Goal: Task Accomplishment & Management: Manage account settings

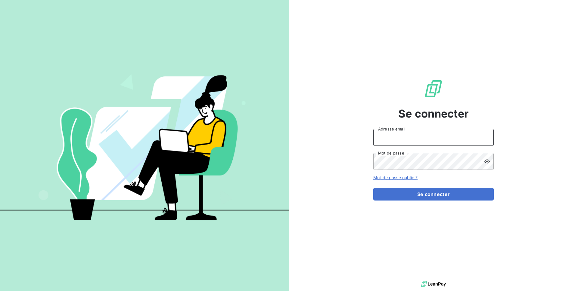
click at [427, 143] on input "Adresse email" at bounding box center [433, 137] width 120 height 17
type input "admin@crousbfc"
click at [373, 188] on button "Se connecter" at bounding box center [433, 194] width 120 height 13
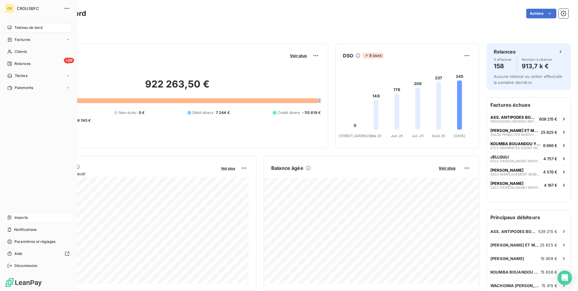
click at [37, 219] on div "Imports" at bounding box center [38, 218] width 67 height 10
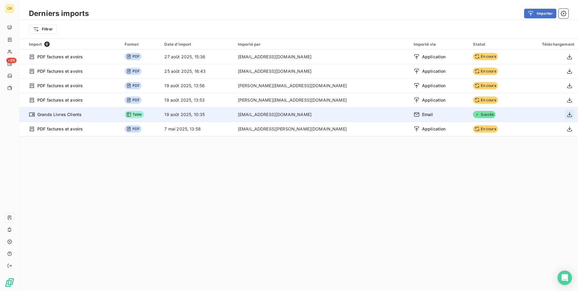
click at [569, 117] on icon "button" at bounding box center [569, 114] width 5 height 5
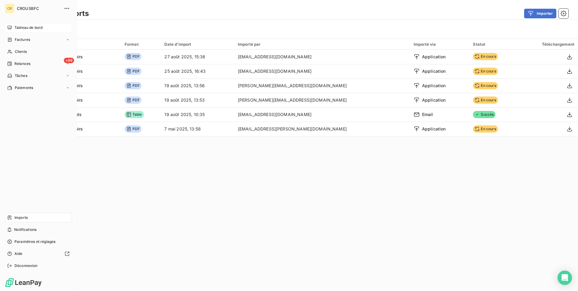
click at [28, 29] on span "Tableau de bord" at bounding box center [28, 27] width 28 height 5
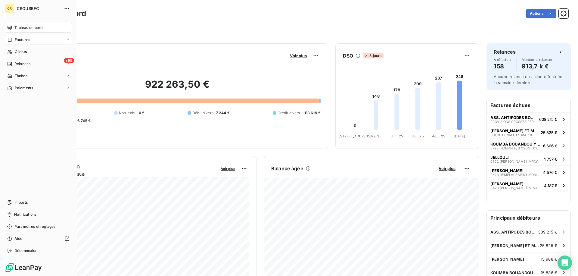
click at [30, 41] on div "Factures" at bounding box center [38, 40] width 67 height 10
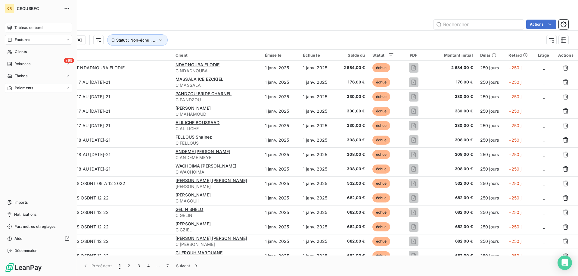
click at [49, 88] on div "Paiements" at bounding box center [38, 88] width 67 height 10
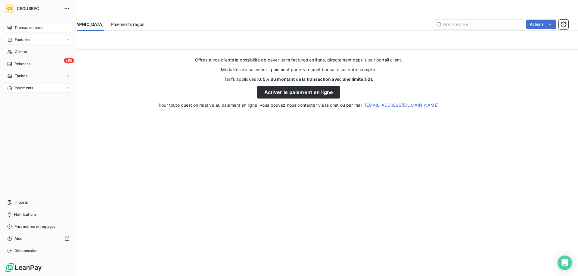
click at [26, 41] on span "Factures" at bounding box center [22, 39] width 15 height 5
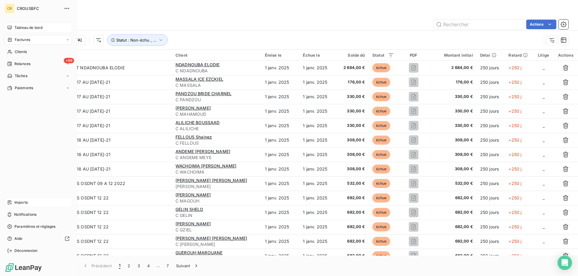
click at [29, 203] on div "Imports" at bounding box center [38, 203] width 67 height 10
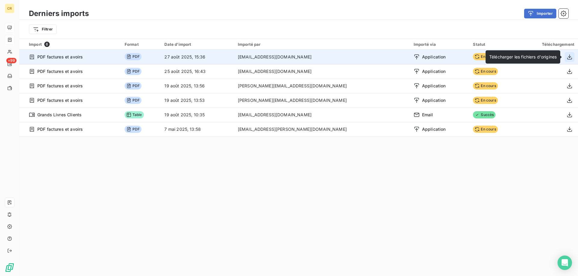
click at [570, 56] on icon "button" at bounding box center [569, 56] width 5 height 5
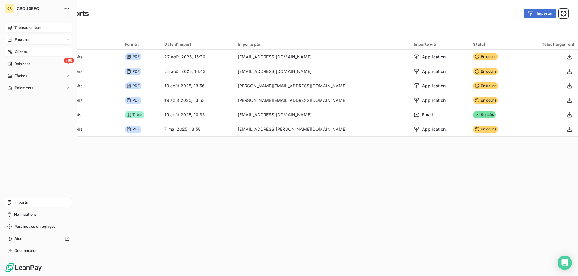
click at [22, 50] on span "Clients" at bounding box center [21, 51] width 12 height 5
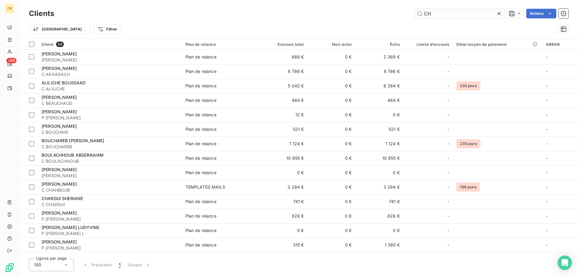
click at [428, 13] on input "CH" at bounding box center [459, 14] width 90 height 10
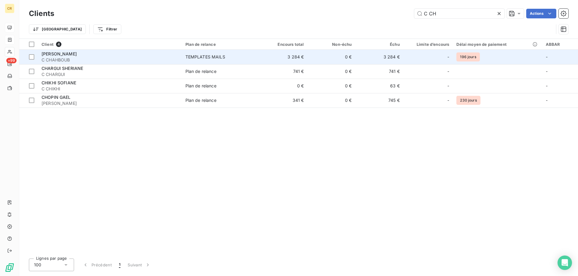
type input "C CH"
click at [122, 56] on div "CHAHBOUB WANIS ABERRAOUF" at bounding box center [110, 54] width 137 height 6
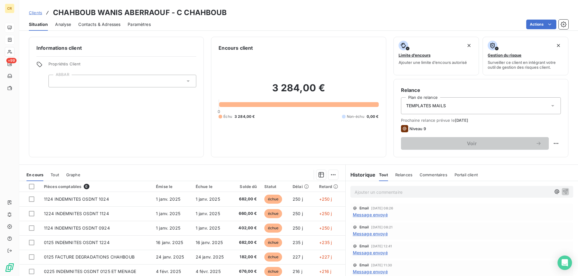
scroll to position [39, 0]
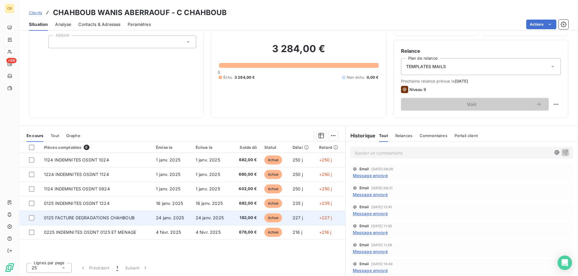
click at [195, 221] on td "24 janv. 2025" at bounding box center [212, 217] width 40 height 14
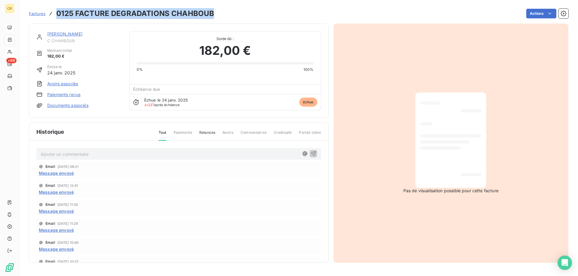
drag, startPoint x: 57, startPoint y: 13, endPoint x: 211, endPoint y: 16, distance: 154.2
click at [211, 16] on h3 "0125 FACTURE DEGRADATIONS CHAHBOUB" at bounding box center [135, 13] width 158 height 11
drag, startPoint x: 213, startPoint y: 13, endPoint x: 57, endPoint y: 11, distance: 155.7
click at [57, 11] on div "Factures 0125 FACTURE DEGRADATIONS CHAHBOUB Actions" at bounding box center [299, 13] width 540 height 13
click at [61, 12] on h3 "0125 FACTURE DEGRADATIONS CHAHBOUB" at bounding box center [135, 13] width 158 height 11
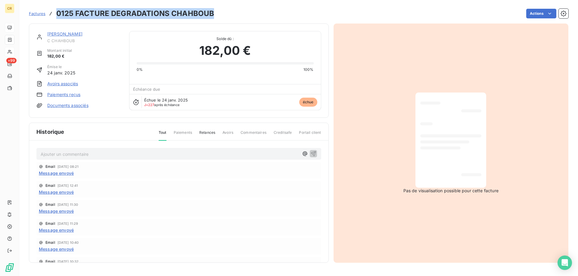
drag, startPoint x: 57, startPoint y: 12, endPoint x: 213, endPoint y: 16, distance: 155.4
click at [213, 16] on div "Factures 0125 FACTURE DEGRADATIONS CHAHBOUB Actions" at bounding box center [299, 13] width 540 height 13
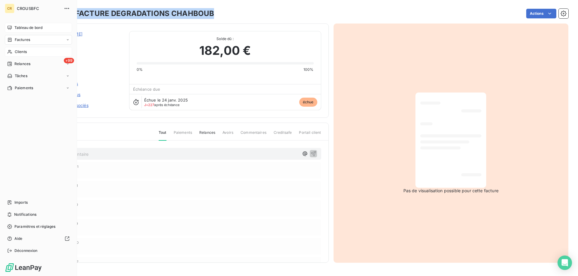
click at [9, 51] on icon at bounding box center [9, 51] width 5 height 5
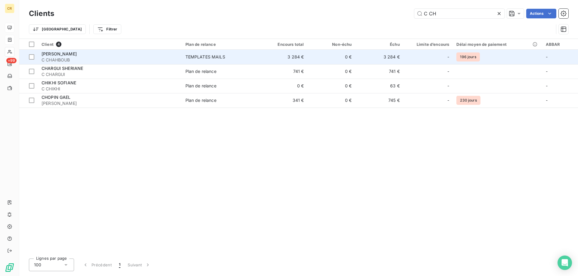
click at [89, 63] on span "C CHAHBOUB" at bounding box center [110, 60] width 137 height 6
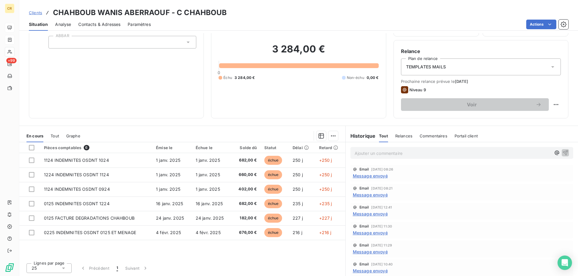
scroll to position [39, 0]
click at [396, 150] on p "Ajouter un commentaire ﻿" at bounding box center [453, 153] width 196 height 8
click at [423, 132] on div "Commentaires" at bounding box center [434, 135] width 28 height 13
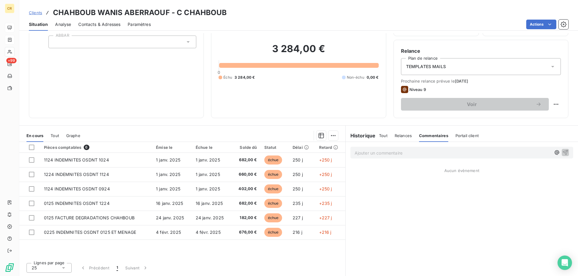
scroll to position [0, 0]
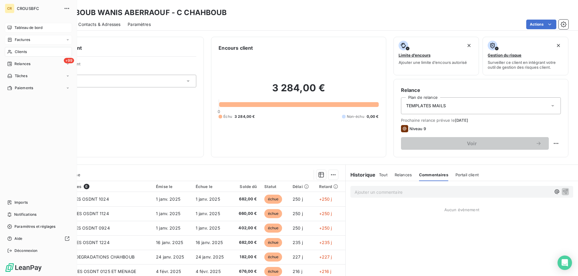
click at [29, 39] on span "Factures" at bounding box center [22, 39] width 15 height 5
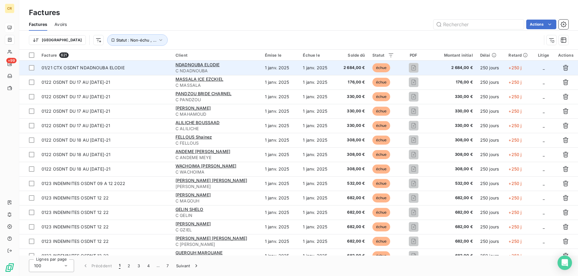
click at [228, 62] on div "NDADNOUBA ELODIE" at bounding box center [217, 65] width 82 height 6
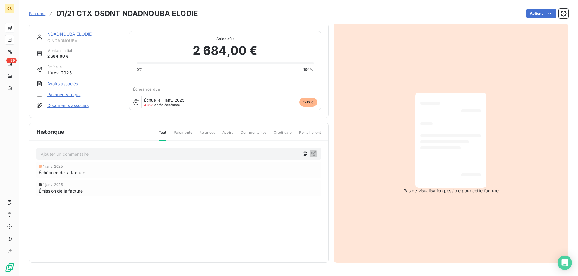
click at [76, 105] on link "Documents associés" at bounding box center [67, 105] width 41 height 6
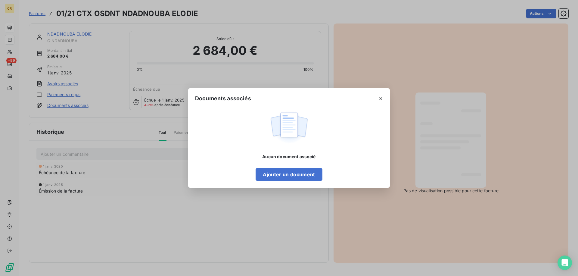
click at [143, 130] on div "Documents associés Aucun document associé Ajouter un document" at bounding box center [289, 138] width 578 height 276
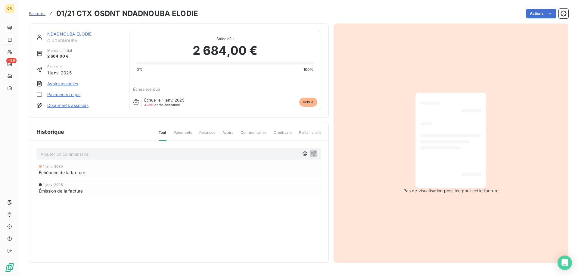
click at [67, 34] on link "NDADNOUBA ELODIE" at bounding box center [69, 33] width 44 height 5
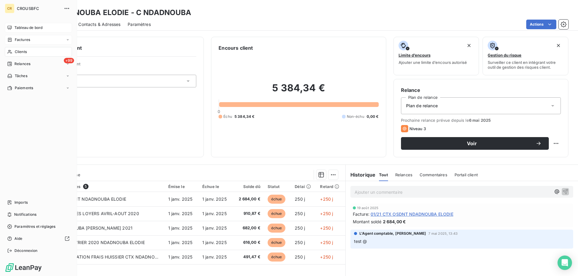
click at [33, 42] on div "Factures" at bounding box center [38, 40] width 67 height 10
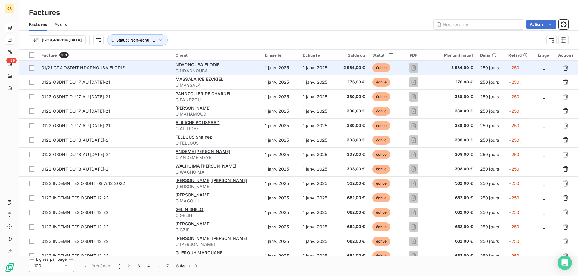
click at [214, 64] on div "NDADNOUBA ELODIE" at bounding box center [217, 65] width 82 height 6
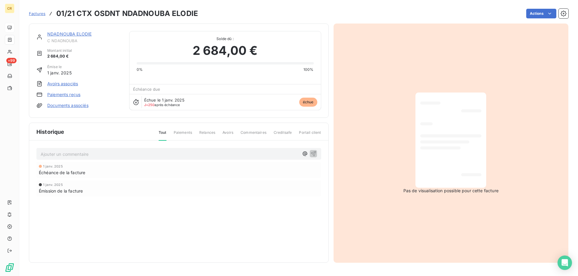
click at [70, 32] on link "NDADNOUBA ELODIE" at bounding box center [69, 33] width 44 height 5
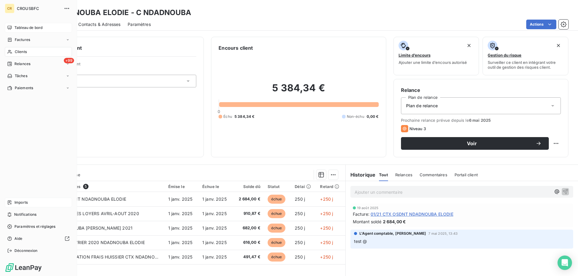
click at [13, 204] on div "Imports" at bounding box center [38, 203] width 67 height 10
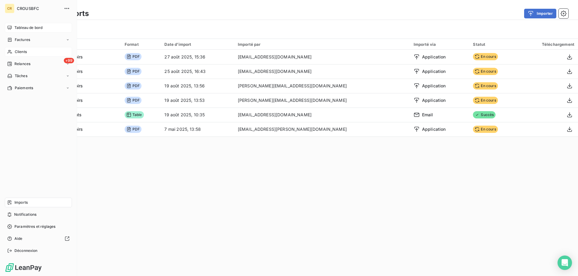
click at [33, 51] on div "Clients" at bounding box center [38, 52] width 67 height 10
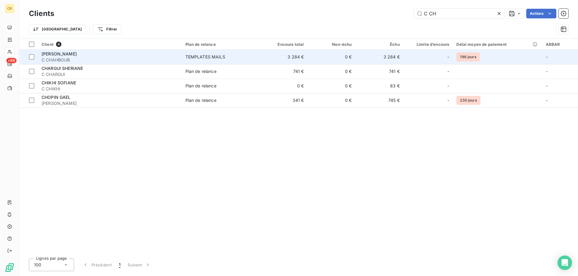
click at [77, 53] on span "CHAHBOUB WANIS ABERRAOUF" at bounding box center [59, 53] width 35 height 5
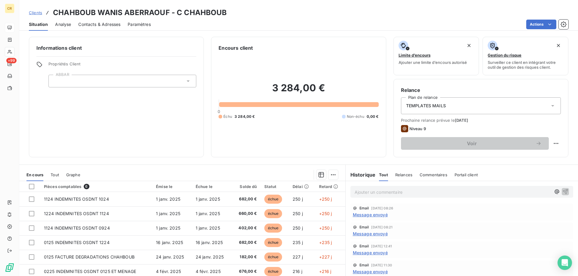
click at [189, 10] on h3 "CHAHBOUB WANIS ABERRAOUF - C CHAHBOUB" at bounding box center [140, 12] width 174 height 11
click at [155, 127] on div "Informations client Propriétés Client ABBAR" at bounding box center [116, 97] width 175 height 120
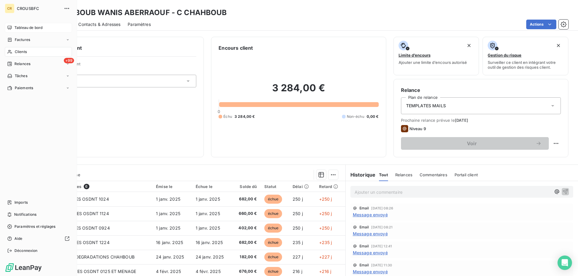
click at [20, 42] on span "Factures" at bounding box center [22, 39] width 15 height 5
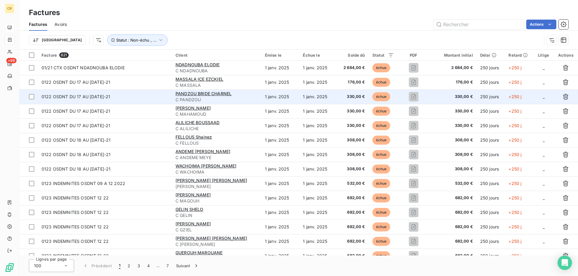
click at [97, 94] on span "0122 OSDNT DU 17 AU 31 DEC-21" at bounding box center [76, 96] width 69 height 5
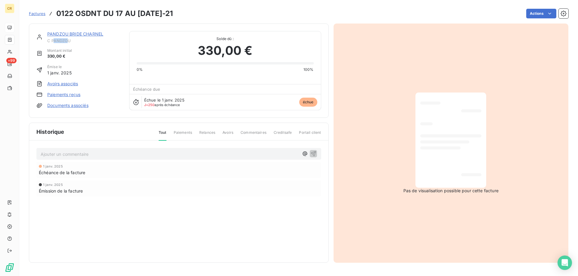
drag, startPoint x: 67, startPoint y: 40, endPoint x: 54, endPoint y: 41, distance: 13.9
click at [54, 41] on span "C PANDZOU" at bounding box center [84, 40] width 75 height 5
drag, startPoint x: 74, startPoint y: 39, endPoint x: 48, endPoint y: 40, distance: 26.3
click at [48, 40] on span "C PANDZOU" at bounding box center [84, 40] width 75 height 5
copy span "C PANDZOU"
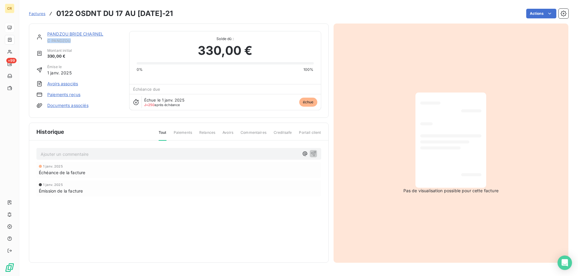
click at [83, 35] on link "PANDZOU BRIDE CHARNEL" at bounding box center [75, 33] width 56 height 5
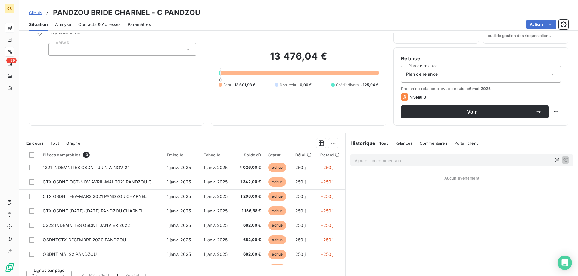
scroll to position [33, 0]
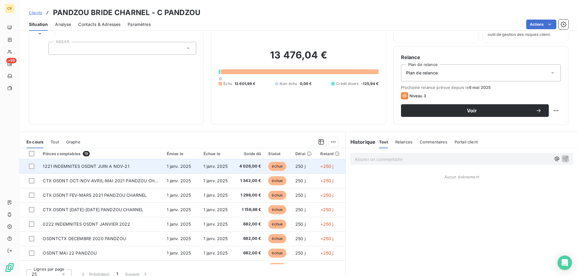
click at [118, 167] on span "1221 INDEMNITES OSDNT JUIN A NOV-21" at bounding box center [86, 166] width 86 height 5
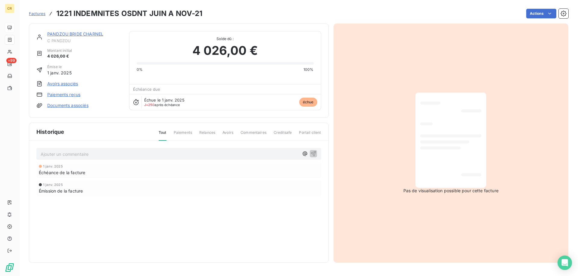
click at [78, 105] on link "Documents associés" at bounding box center [67, 105] width 41 height 6
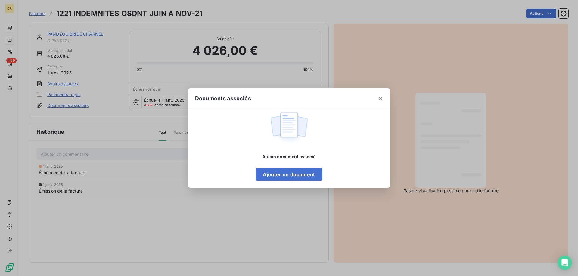
click at [101, 107] on div "Documents associés Aucun document associé Ajouter un document" at bounding box center [289, 138] width 578 height 276
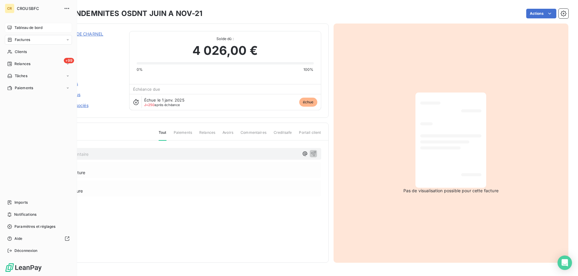
click at [22, 208] on nav "Imports Notifications Paramètres et réglages Aide Déconnexion" at bounding box center [38, 227] width 67 height 58
click at [31, 204] on div "Imports" at bounding box center [38, 203] width 67 height 10
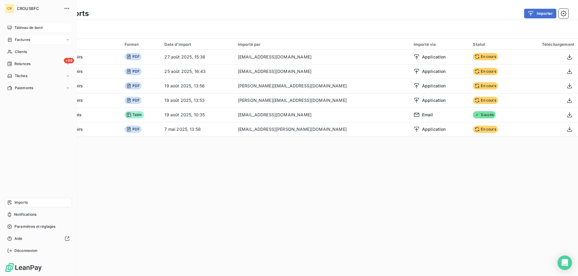
click at [24, 36] on div "Factures" at bounding box center [38, 40] width 67 height 10
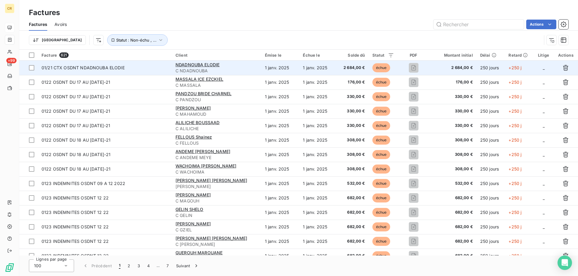
click at [232, 63] on div "NDADNOUBA ELODIE" at bounding box center [217, 65] width 82 height 6
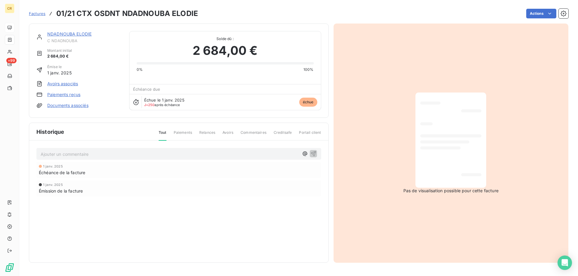
click at [70, 107] on link "Documents associés" at bounding box center [67, 105] width 41 height 6
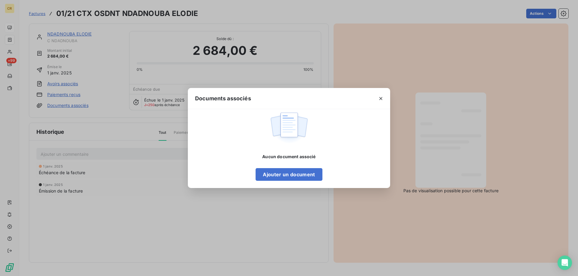
click at [90, 152] on div "Documents associés Aucun document associé Ajouter un document" at bounding box center [289, 138] width 578 height 276
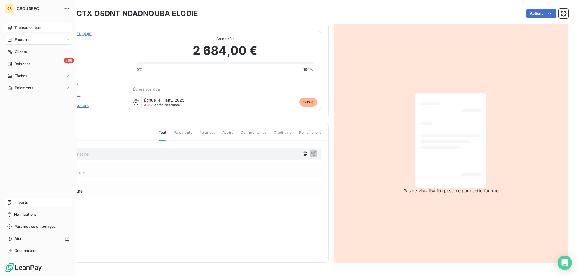
click at [14, 204] on span "Imports" at bounding box center [20, 202] width 13 height 5
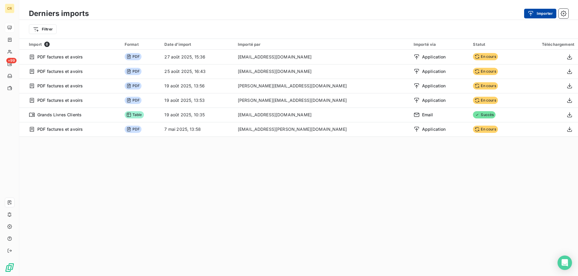
click at [532, 12] on icon "button" at bounding box center [531, 14] width 6 height 6
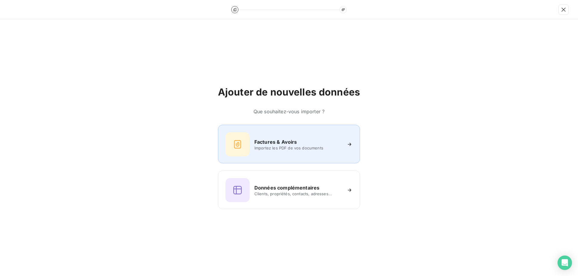
click at [283, 144] on h6 "Factures & Avoirs" at bounding box center [275, 141] width 43 height 7
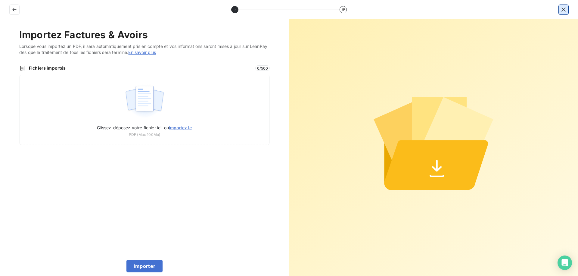
click at [564, 11] on icon "button" at bounding box center [564, 10] width 6 height 6
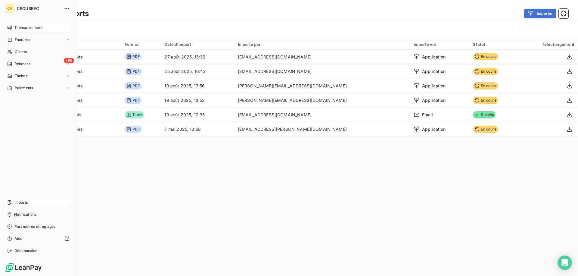
click at [20, 40] on span "Factures" at bounding box center [22, 39] width 15 height 5
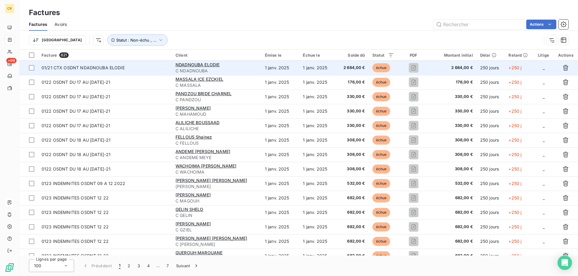
click at [235, 70] on span "C NDADNOUBA" at bounding box center [217, 71] width 82 height 6
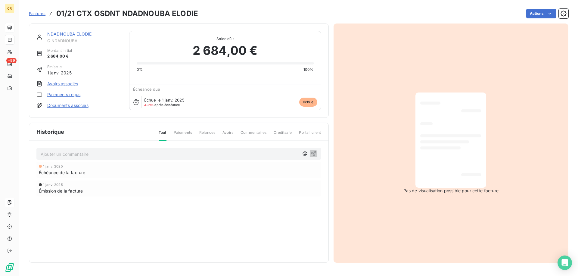
click at [69, 106] on link "Documents associés" at bounding box center [67, 105] width 41 height 6
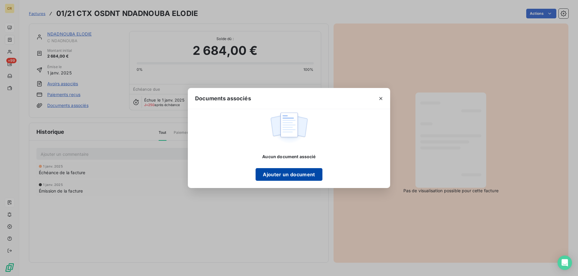
click at [280, 173] on button "Ajouter un document" at bounding box center [289, 174] width 67 height 13
click at [381, 99] on icon "button" at bounding box center [381, 98] width 6 height 6
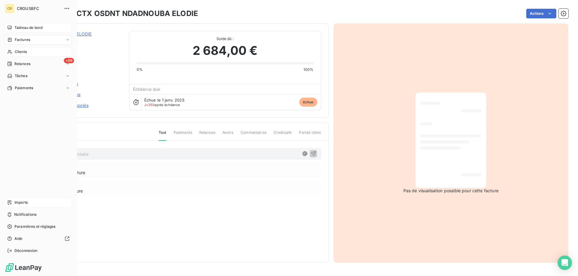
click at [16, 52] on span "Clients" at bounding box center [21, 51] width 12 height 5
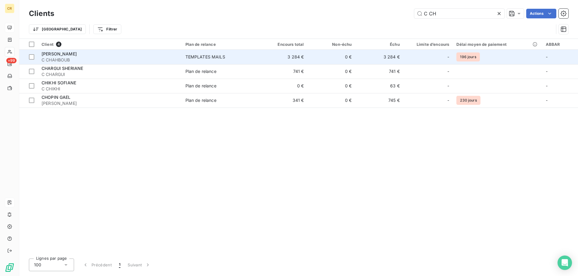
click at [135, 51] on div "CHAHBOUB WANIS ABERRAOUF" at bounding box center [110, 54] width 137 height 6
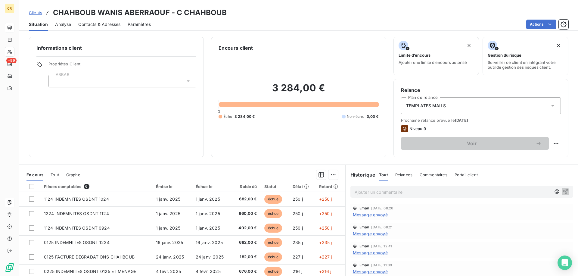
click at [62, 64] on span "Propriétés Client" at bounding box center [122, 65] width 148 height 8
click at [62, 117] on div "Informations client Propriétés Client ABBAR" at bounding box center [116, 97] width 175 height 120
click at [57, 64] on span "Propriétés Client" at bounding box center [122, 65] width 148 height 8
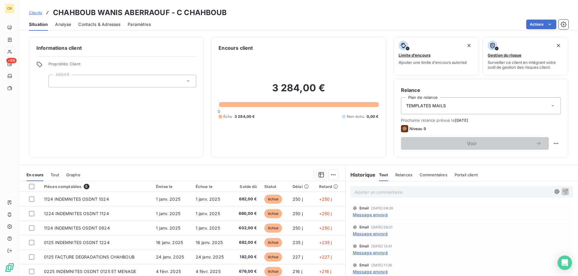
click at [57, 64] on span "Propriétés Client" at bounding box center [122, 65] width 148 height 8
click at [562, 26] on icon "button" at bounding box center [564, 24] width 6 height 6
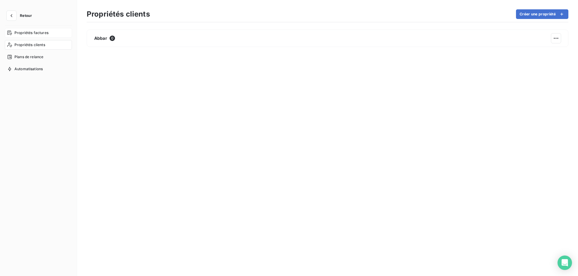
click at [32, 31] on span "Propriétés factures" at bounding box center [31, 32] width 34 height 5
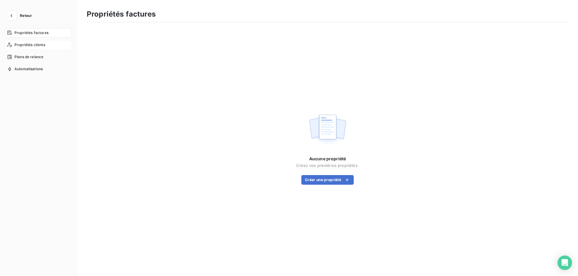
click at [31, 48] on div "Propriétés clients" at bounding box center [38, 45] width 67 height 10
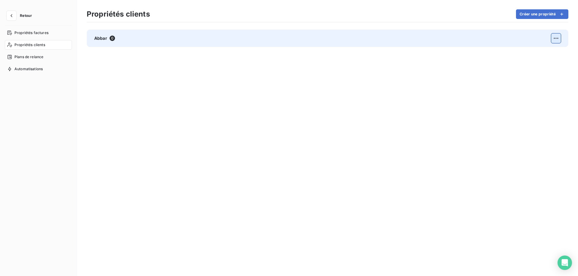
click at [559, 39] on html "Retour Propriétés factures Propriétés clients Plans de relance Automatisations …" at bounding box center [289, 138] width 578 height 276
click at [470, 64] on div "Supprimer" at bounding box center [475, 65] width 35 height 10
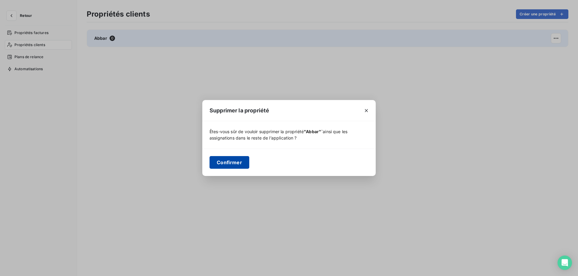
click at [238, 162] on button "Confirmer" at bounding box center [230, 162] width 40 height 13
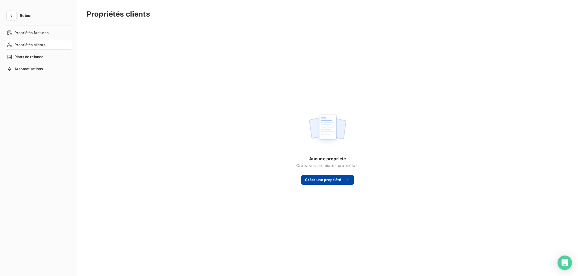
click at [324, 180] on button "Créer une propriété" at bounding box center [327, 180] width 52 height 10
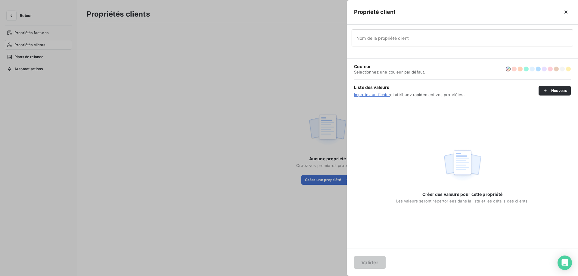
click at [282, 126] on div at bounding box center [289, 138] width 578 height 276
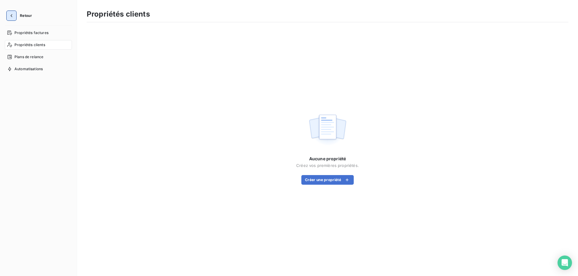
click at [12, 15] on icon "button" at bounding box center [11, 16] width 6 height 6
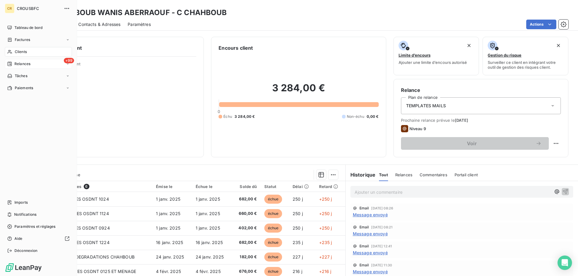
click at [28, 64] on span "Relances" at bounding box center [22, 63] width 16 height 5
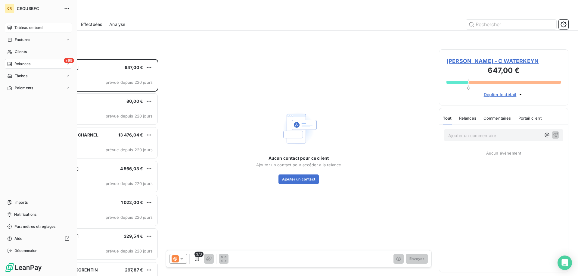
click at [10, 26] on icon at bounding box center [9, 27] width 5 height 5
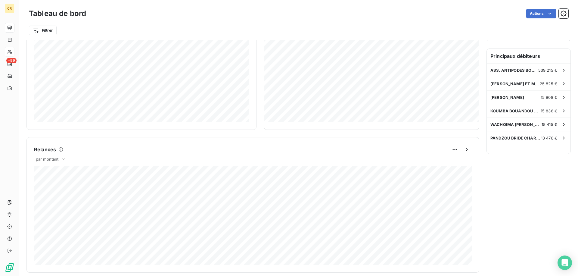
scroll to position [210, 0]
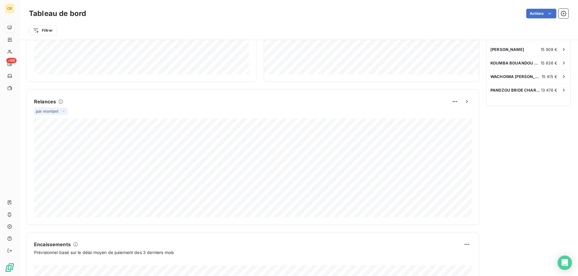
click at [45, 110] on span "par montant" at bounding box center [47, 111] width 23 height 5
click at [54, 131] on li "par volume" at bounding box center [54, 134] width 39 height 11
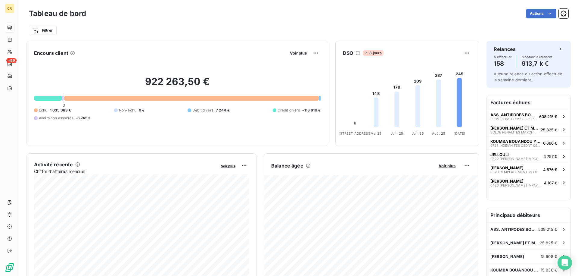
scroll to position [0, 0]
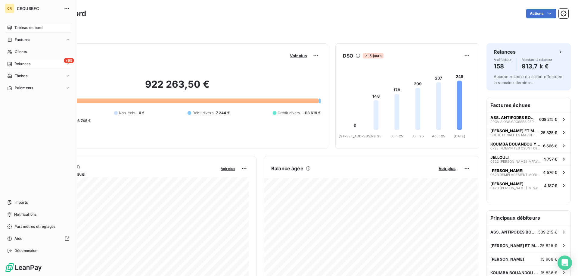
click at [33, 65] on div "+99 Relances" at bounding box center [38, 64] width 67 height 10
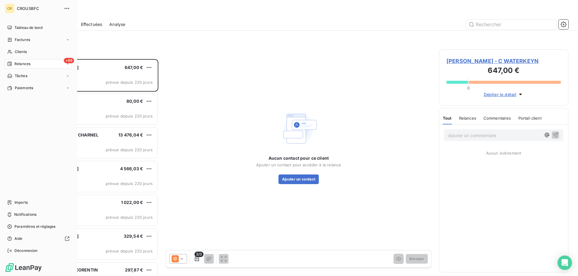
scroll to position [217, 129]
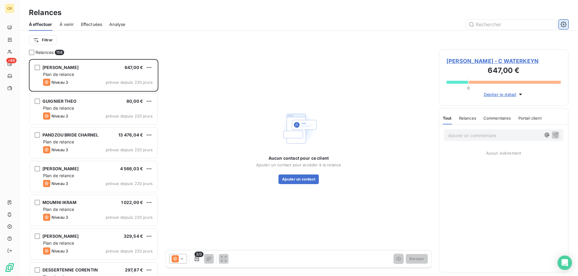
click at [561, 25] on icon "button" at bounding box center [564, 24] width 6 height 6
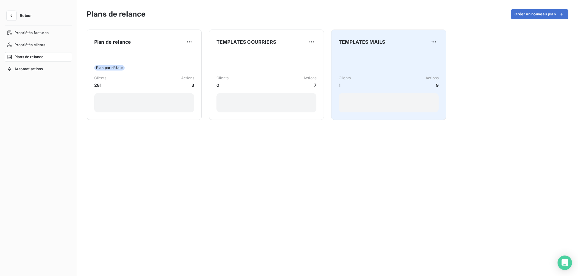
click at [360, 67] on div "Clients 1 Actions 9" at bounding box center [389, 81] width 100 height 61
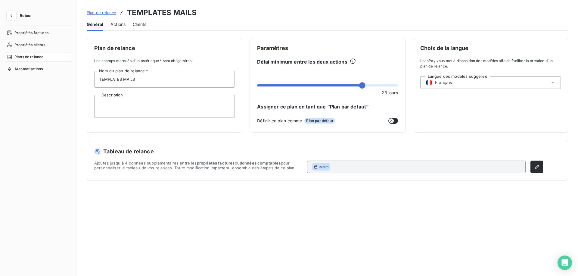
click at [114, 23] on span "Actions" at bounding box center [118, 24] width 15 height 6
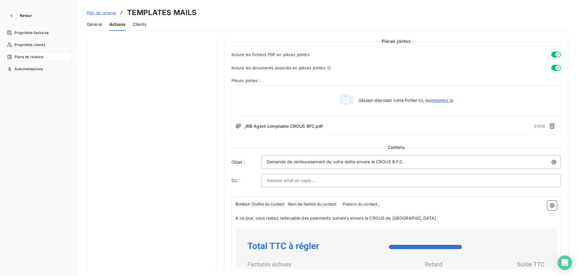
scroll to position [271, 0]
click at [16, 14] on button "button" at bounding box center [12, 16] width 10 height 10
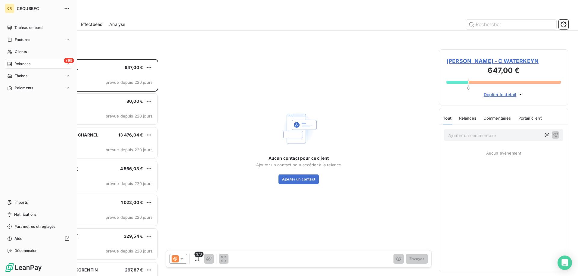
scroll to position [217, 129]
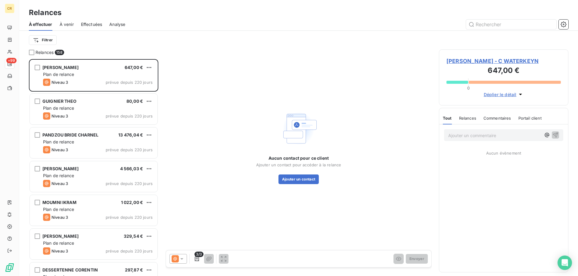
click at [86, 24] on span "Effectuées" at bounding box center [91, 24] width 21 height 6
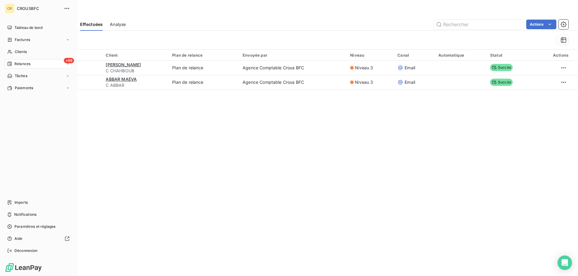
click at [20, 61] on span "Relances" at bounding box center [22, 63] width 16 height 5
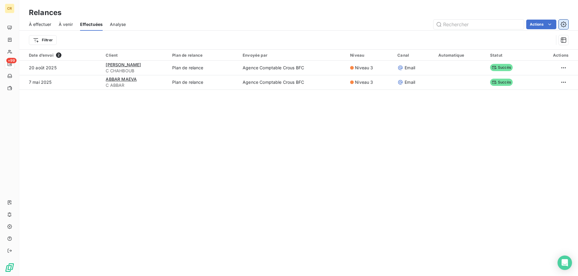
click at [567, 22] on button "button" at bounding box center [564, 25] width 10 height 10
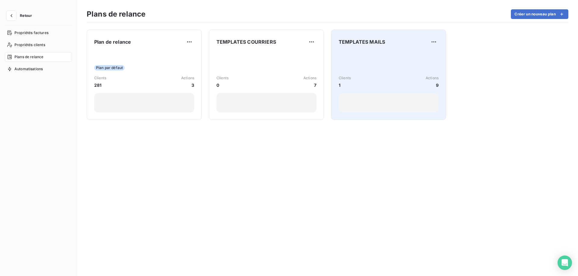
click at [387, 73] on div "Clients 1 Actions 9" at bounding box center [389, 81] width 100 height 61
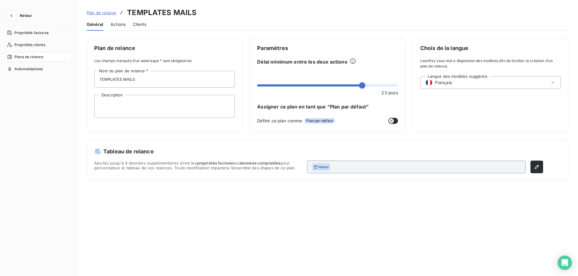
click at [122, 24] on span "Actions" at bounding box center [118, 24] width 15 height 6
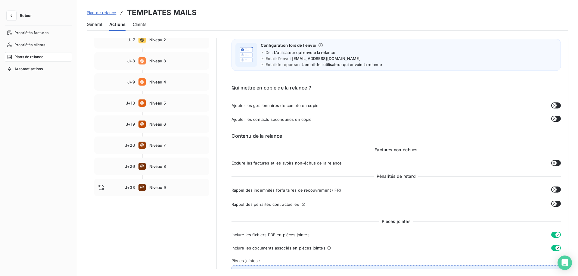
scroll to position [39, 0]
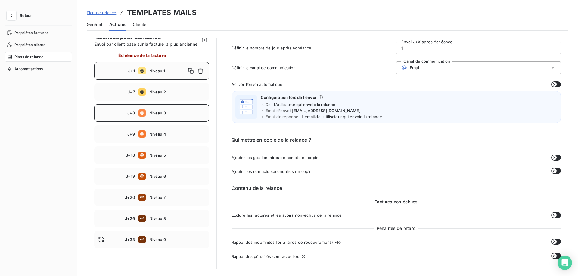
click at [146, 116] on div "J+8 Niveau 3" at bounding box center [151, 112] width 115 height 17
type input "8"
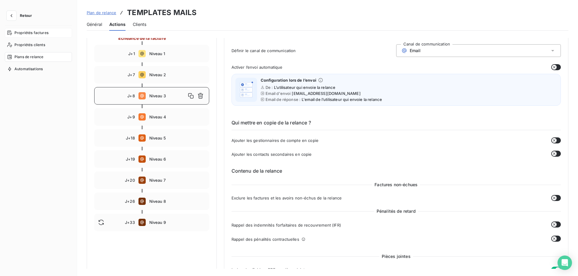
scroll to position [0, 0]
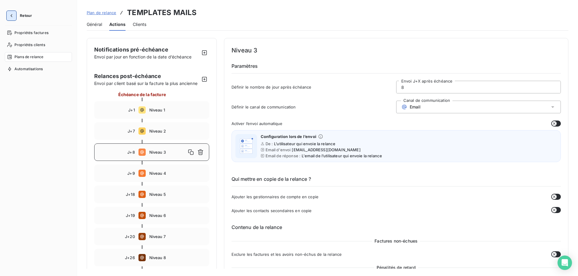
click at [11, 15] on icon "button" at bounding box center [12, 15] width 2 height 3
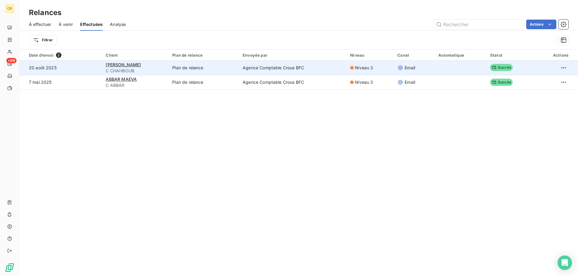
click at [229, 65] on td "Plan de relance" at bounding box center [204, 68] width 70 height 14
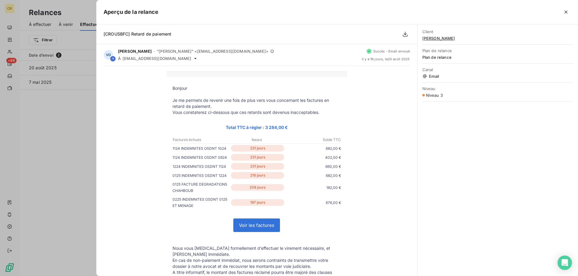
click at [28, 103] on div at bounding box center [289, 138] width 578 height 276
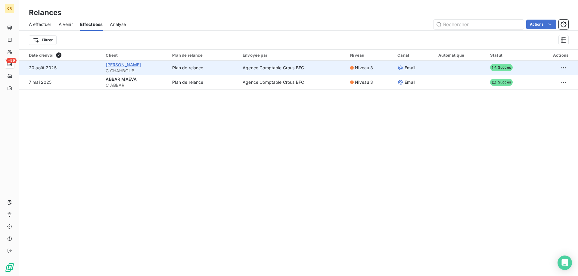
click at [107, 64] on span "CHAHBOUB WANIS ABERRAOUF" at bounding box center [123, 64] width 35 height 5
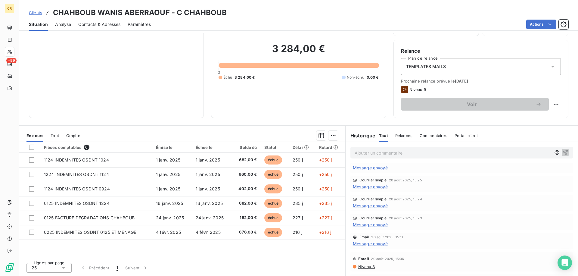
scroll to position [751, 0]
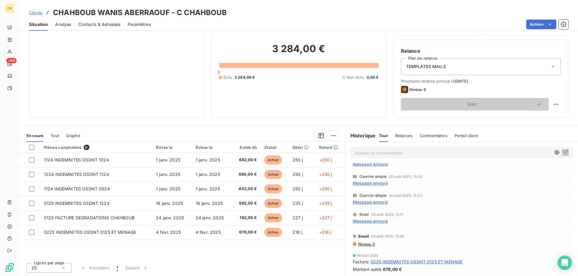
click at [369, 244] on span "Niveau 3" at bounding box center [366, 244] width 17 height 5
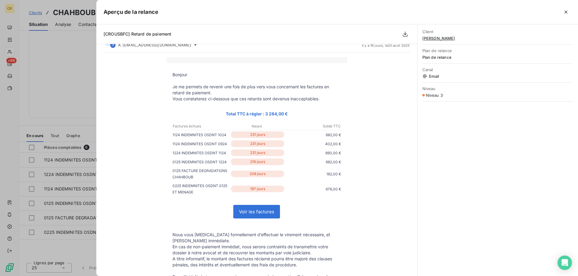
scroll to position [0, 0]
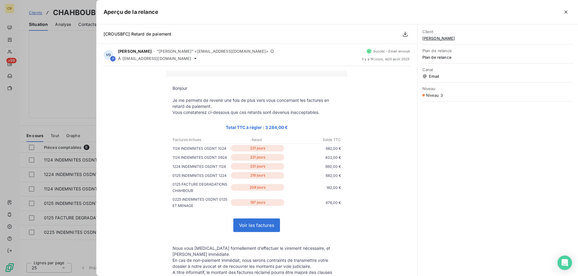
click at [449, 37] on span "CHAHBOUB WANIS ABERRAOUF" at bounding box center [497, 38] width 151 height 5
click at [457, 37] on span "CHAHBOUB WANIS ABERRAOUF" at bounding box center [497, 38] width 151 height 5
click at [456, 37] on span "CHAHBOUB WANIS ABERRAOUF" at bounding box center [497, 38] width 151 height 5
click at [445, 43] on div "Client CHAHBOUB WANIS ABERRAOUF" at bounding box center [497, 35] width 151 height 19
click at [446, 38] on span "CHAHBOUB WANIS ABERRAOUF" at bounding box center [497, 38] width 151 height 5
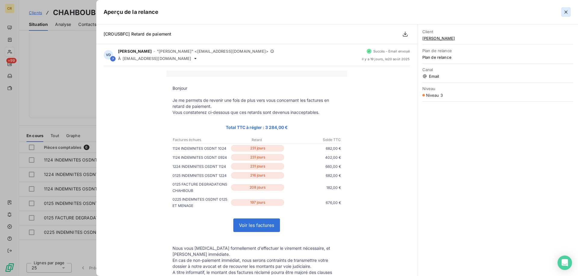
click at [567, 12] on icon "button" at bounding box center [566, 12] width 6 height 6
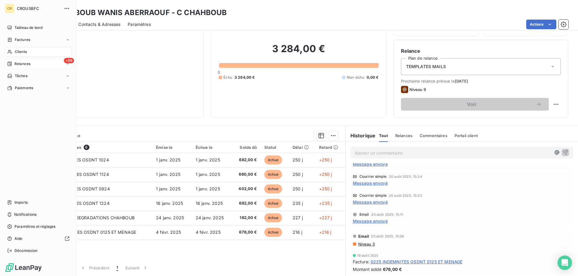
click at [24, 62] on span "Relances" at bounding box center [22, 63] width 16 height 5
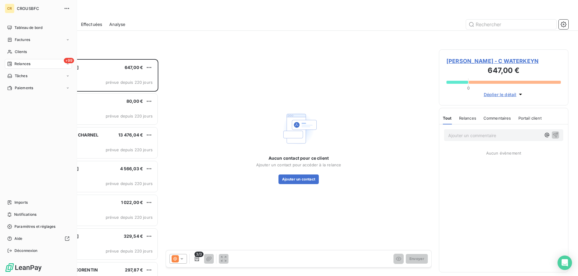
scroll to position [217, 129]
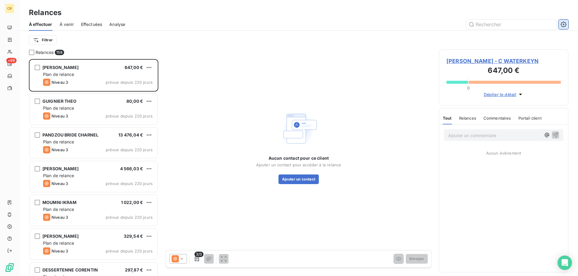
click at [566, 27] on icon "button" at bounding box center [564, 24] width 6 height 6
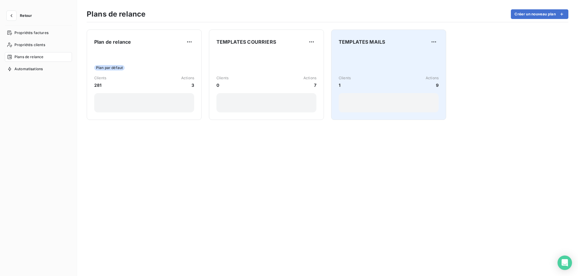
click at [407, 78] on div "Clients 1 Actions 9" at bounding box center [389, 81] width 100 height 13
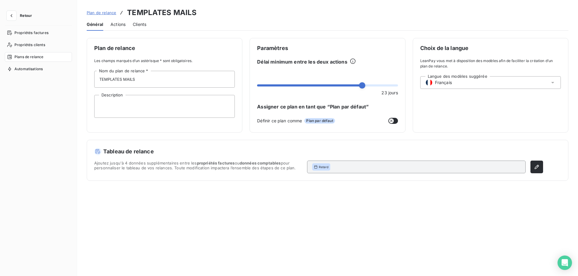
click at [111, 24] on span "Actions" at bounding box center [118, 24] width 15 height 6
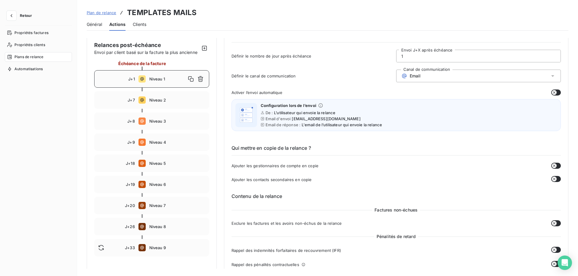
scroll to position [32, 0]
click at [170, 101] on span "Niveau 2" at bounding box center [177, 99] width 56 height 5
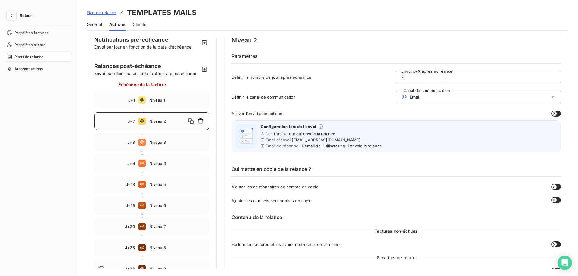
scroll to position [0, 0]
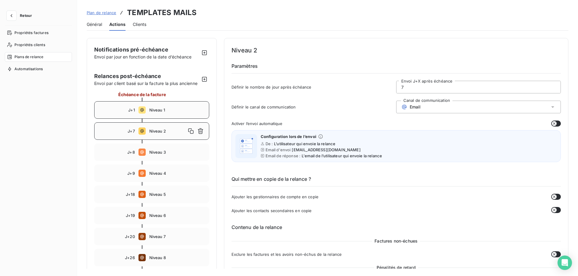
click at [165, 115] on div "J+1 Niveau 1" at bounding box center [151, 109] width 115 height 17
type input "1"
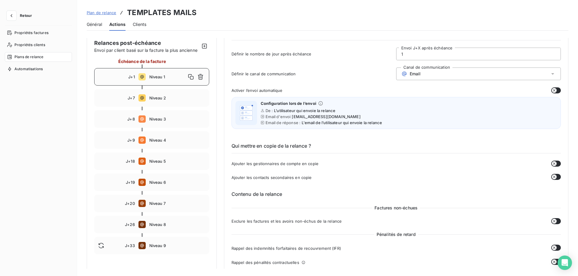
scroll to position [32, 0]
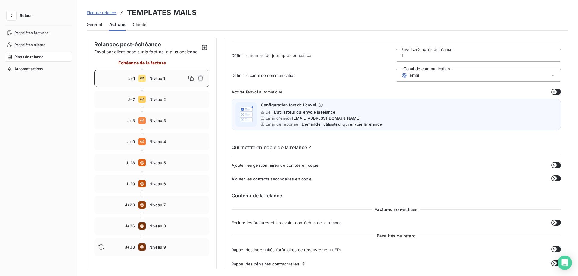
click at [10, 8] on div "Retour Propriétés factures Propriétés clients Plans de relance Automatisations" at bounding box center [38, 138] width 77 height 276
click at [10, 15] on icon "button" at bounding box center [11, 16] width 6 height 6
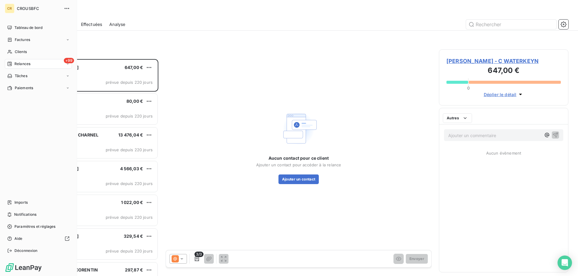
scroll to position [217, 129]
click at [47, 51] on div "Clients" at bounding box center [38, 52] width 67 height 10
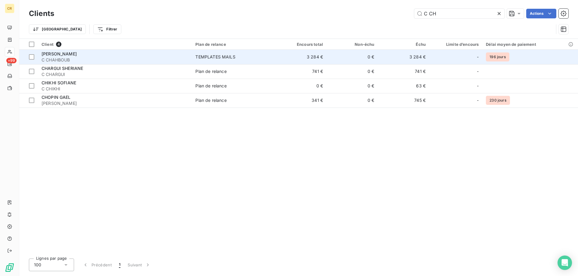
click at [130, 57] on span "C CHAHBOUB" at bounding box center [115, 60] width 147 height 6
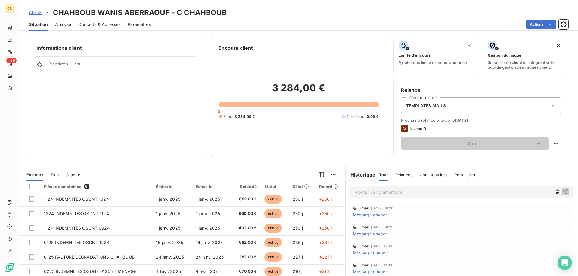
click at [103, 26] on span "Contacts & Adresses" at bounding box center [99, 24] width 42 height 6
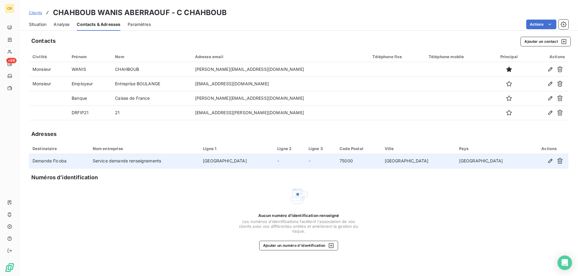
click at [129, 160] on td "Service demande renseignements" at bounding box center [144, 161] width 110 height 14
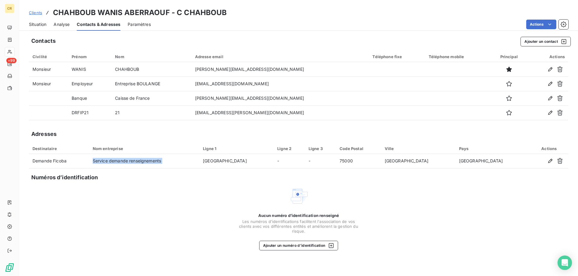
click at [131, 154] on div at bounding box center [144, 154] width 110 height 0
click at [133, 149] on div "Nom entreprise" at bounding box center [144, 148] width 103 height 5
click at [152, 149] on div "Nom entreprise" at bounding box center [144, 148] width 103 height 5
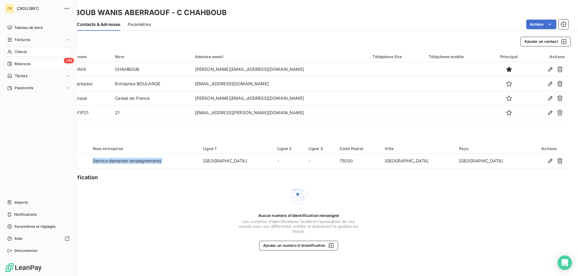
click at [26, 62] on span "Relances" at bounding box center [22, 63] width 16 height 5
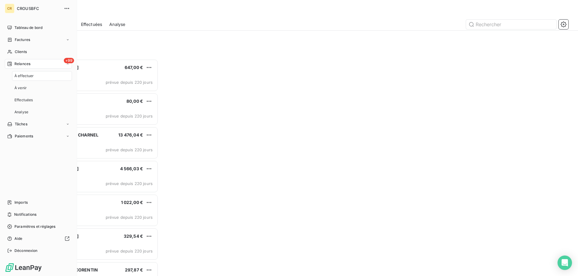
scroll to position [217, 129]
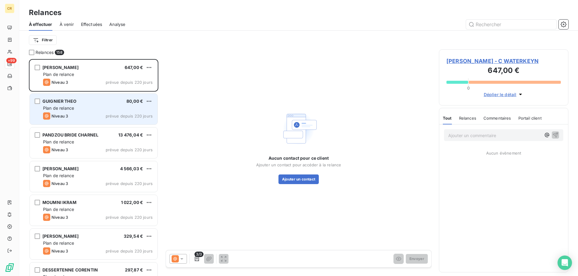
click at [86, 111] on div "Plan de relance" at bounding box center [98, 108] width 110 height 6
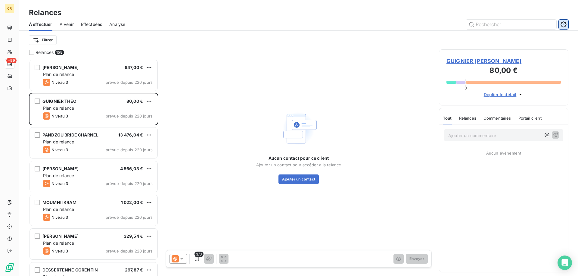
click at [566, 23] on icon "button" at bounding box center [564, 24] width 6 height 6
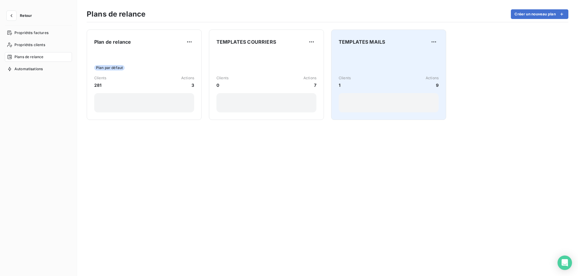
click at [369, 58] on div "Clients 1 Actions 9" at bounding box center [389, 81] width 100 height 61
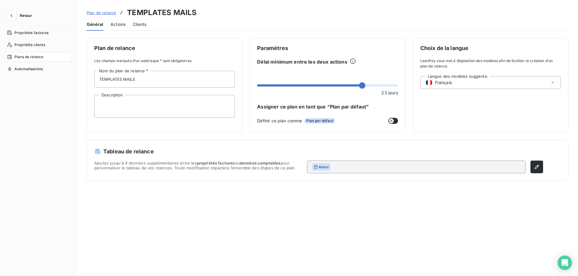
click at [118, 20] on div "Actions" at bounding box center [118, 24] width 15 height 13
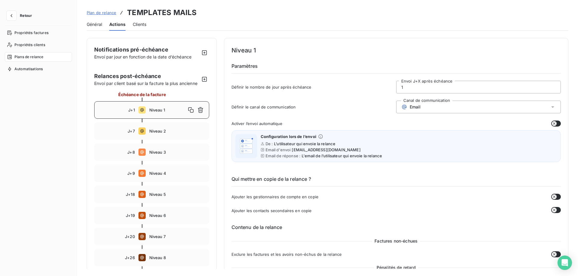
click at [105, 14] on span "Plan de relance" at bounding box center [102, 12] width 30 height 5
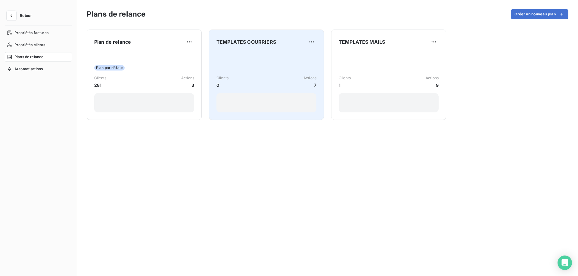
click at [270, 58] on div "Clients 0 Actions 7" at bounding box center [267, 81] width 100 height 61
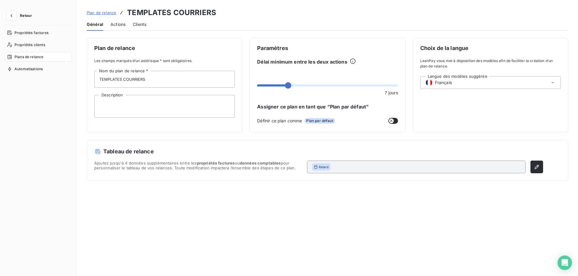
click at [114, 28] on div "Actions" at bounding box center [118, 24] width 15 height 13
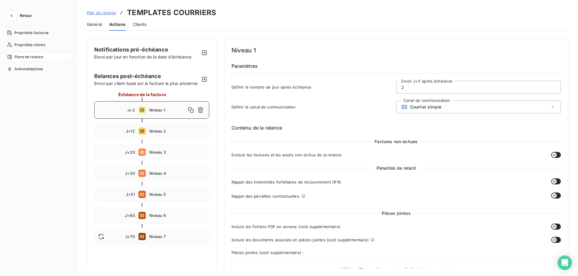
click at [10, 10] on div "Retour Propriétés factures Propriétés clients Plans de relance Automatisations" at bounding box center [38, 138] width 77 height 276
click at [10, 15] on icon "button" at bounding box center [11, 16] width 6 height 6
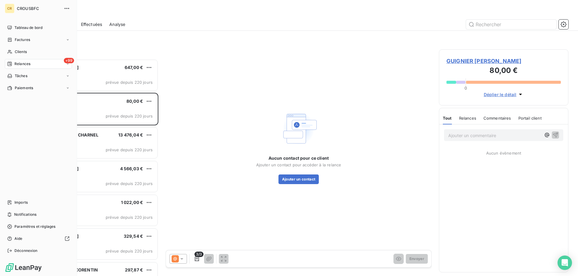
scroll to position [217, 129]
click at [19, 26] on span "Tableau de bord" at bounding box center [28, 27] width 28 height 5
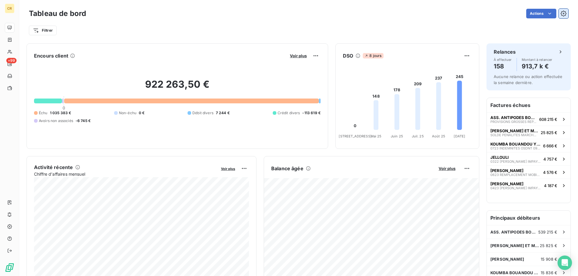
click at [562, 16] on icon "button" at bounding box center [564, 14] width 6 height 6
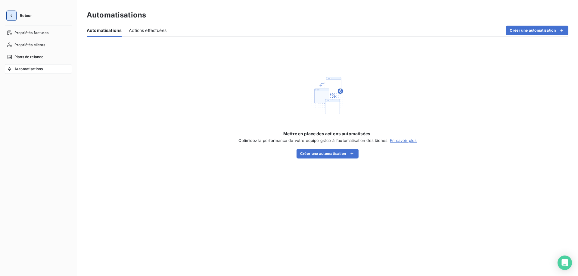
click at [14, 16] on icon "button" at bounding box center [11, 16] width 6 height 6
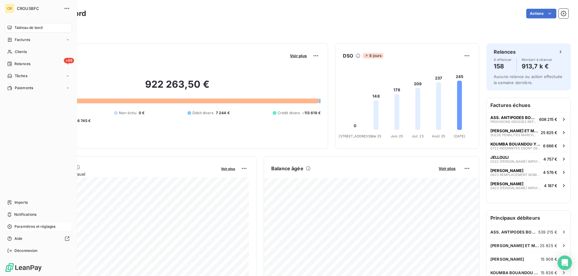
click at [40, 226] on span "Paramètres et réglages" at bounding box center [34, 226] width 41 height 5
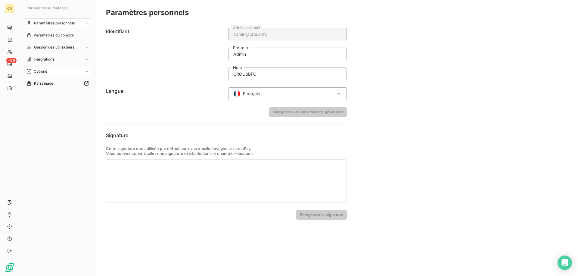
click at [45, 67] on div "Options" at bounding box center [57, 72] width 67 height 10
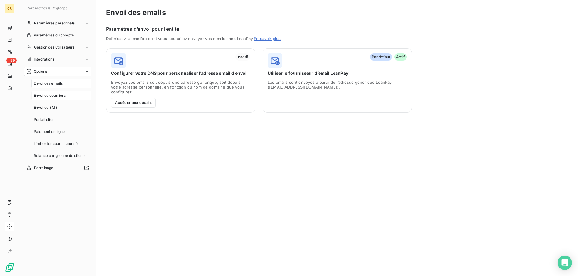
click at [56, 95] on span "Envoi de courriers" at bounding box center [50, 95] width 32 height 5
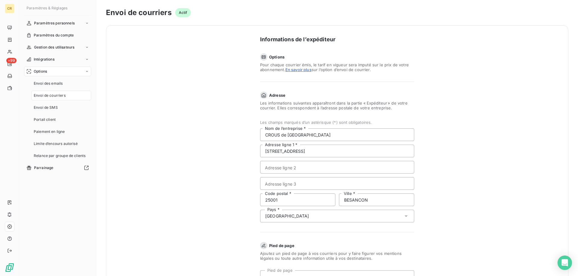
click at [229, 126] on form "Informations de l’expéditeur Options Pour chaque courrier émis, le tarif en vig…" at bounding box center [337, 228] width 241 height 404
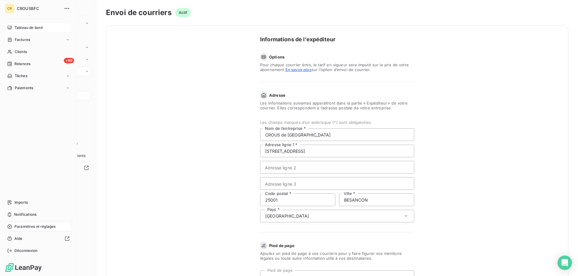
click at [30, 28] on span "Tableau de bord" at bounding box center [28, 27] width 28 height 5
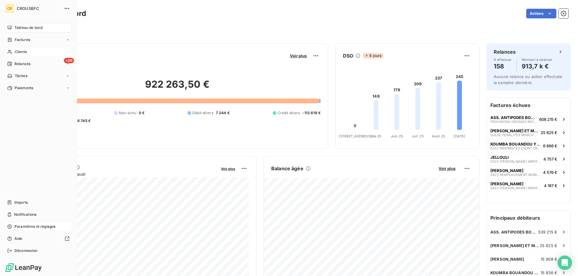
click at [27, 55] on div "Clients" at bounding box center [38, 52] width 67 height 10
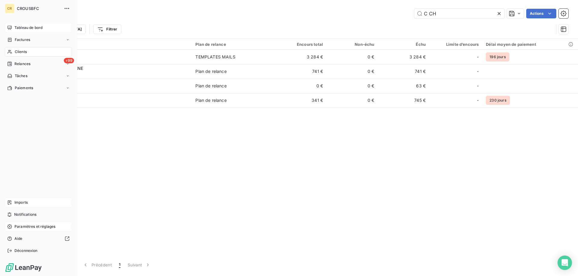
click at [28, 200] on span "Imports" at bounding box center [20, 202] width 13 height 5
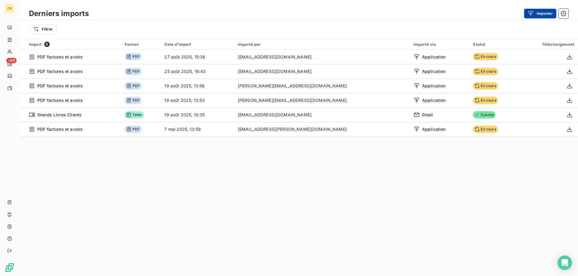
click at [541, 14] on button "Importer" at bounding box center [540, 14] width 32 height 10
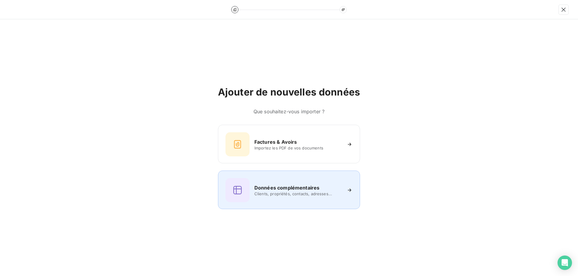
click at [273, 195] on span "Clients, propriétés, contacts, adresses..." at bounding box center [297, 193] width 87 height 5
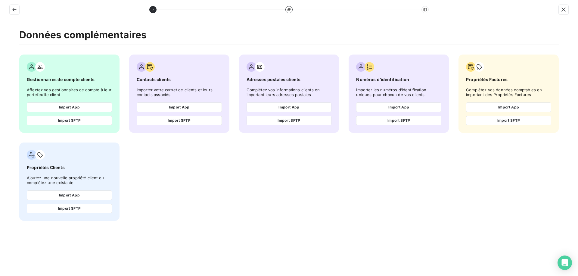
click at [38, 167] on span "Propriétés Clients" at bounding box center [69, 167] width 85 height 6
click at [8, 10] on div at bounding box center [289, 9] width 578 height 19
click at [13, 10] on icon "button" at bounding box center [14, 10] width 4 height 4
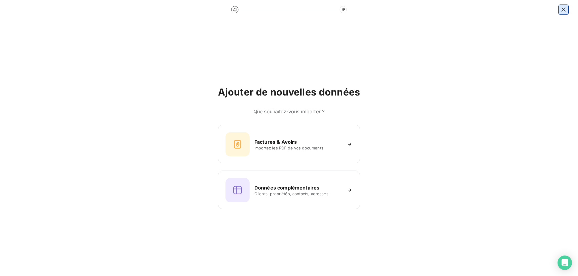
click at [564, 9] on icon "button" at bounding box center [564, 10] width 4 height 4
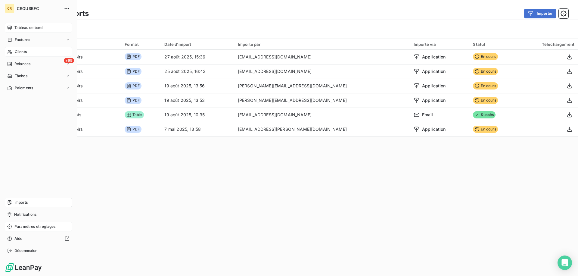
click at [17, 53] on span "Clients" at bounding box center [21, 51] width 12 height 5
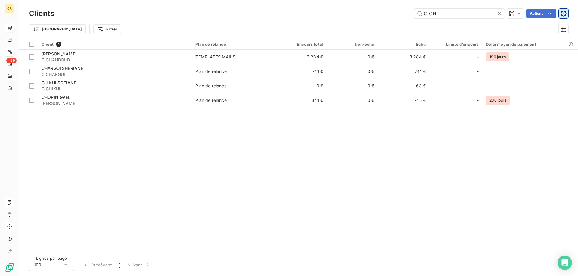
click at [564, 13] on icon "button" at bounding box center [564, 14] width 6 height 6
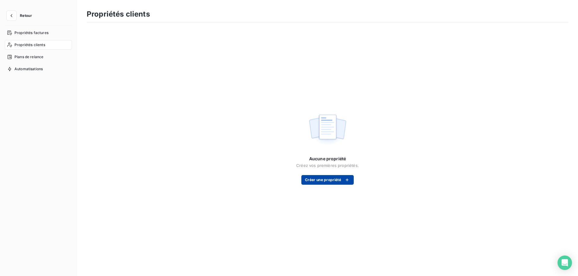
click at [321, 178] on button "Créer une propriété" at bounding box center [327, 180] width 52 height 10
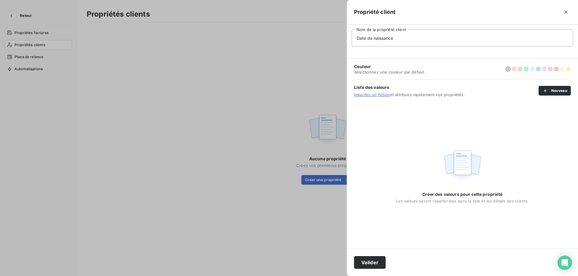
type input "Date de naissance"
click at [164, 21] on div at bounding box center [289, 138] width 578 height 276
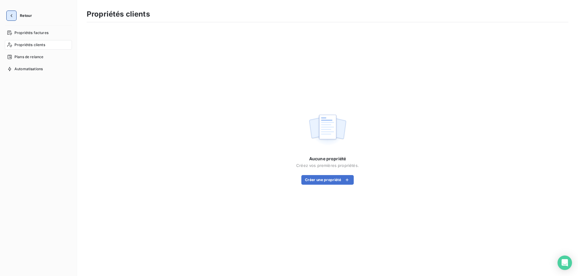
click at [15, 11] on button "button" at bounding box center [12, 16] width 10 height 10
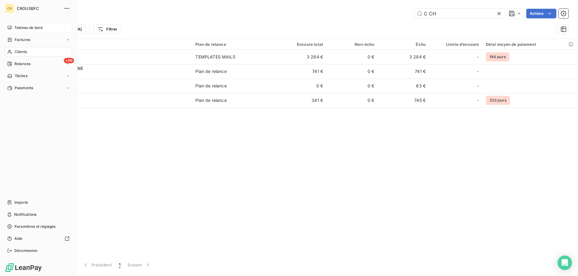
click at [31, 27] on span "Tableau de bord" at bounding box center [28, 27] width 28 height 5
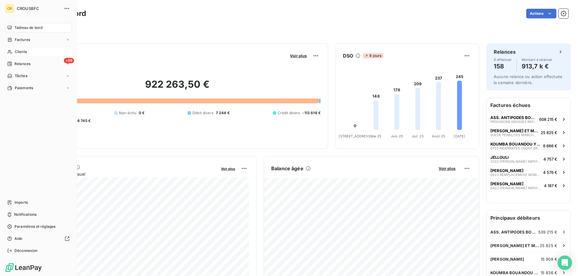
click at [24, 53] on span "Clients" at bounding box center [21, 51] width 12 height 5
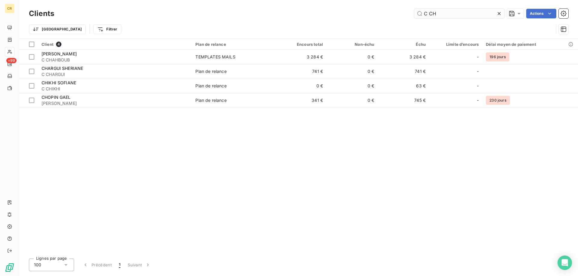
click at [463, 13] on input "C CH" at bounding box center [459, 14] width 90 height 10
type input "C"
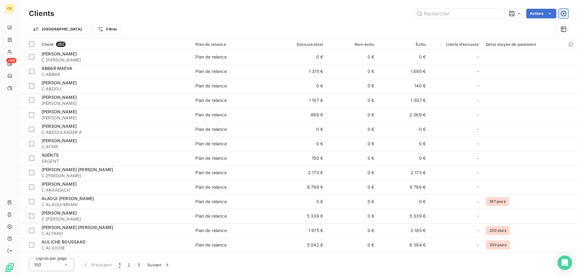
click at [565, 15] on icon "button" at bounding box center [564, 14] width 6 height 6
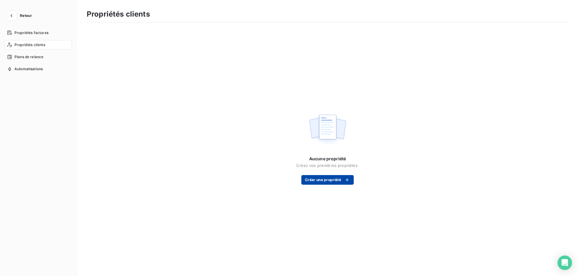
click at [324, 178] on button "Créer une propriété" at bounding box center [327, 180] width 52 height 10
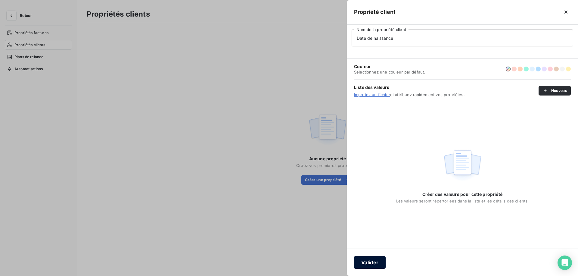
type input "Date de naissance"
click at [369, 266] on button "Valider" at bounding box center [370, 262] width 32 height 13
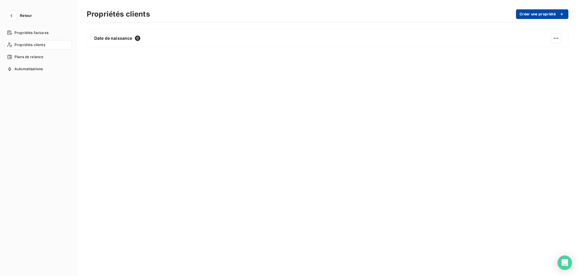
click at [528, 12] on button "Créer une propriété" at bounding box center [542, 14] width 52 height 10
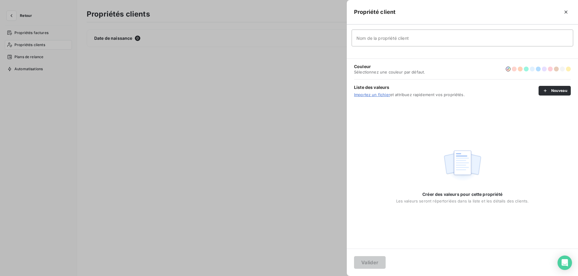
click at [453, 43] on input "Nom de la propriété client" at bounding box center [463, 38] width 222 height 17
type input "Lieu de naissance"
click at [363, 266] on button "Valider" at bounding box center [370, 262] width 32 height 13
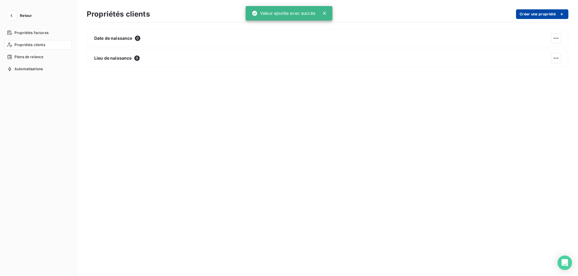
click at [545, 15] on button "Créer une propriété" at bounding box center [542, 14] width 52 height 10
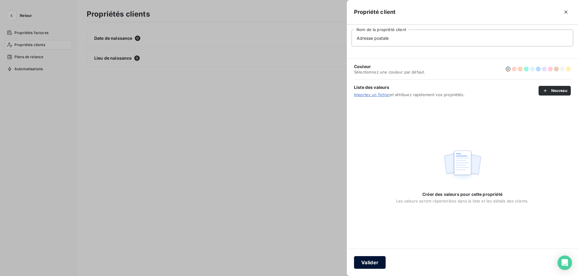
type input "Adresse postale"
click at [370, 265] on button "Valider" at bounding box center [370, 262] width 32 height 13
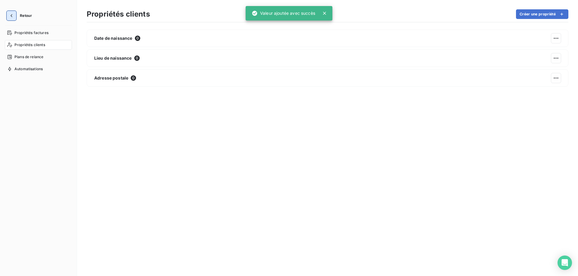
click at [8, 14] on button "button" at bounding box center [12, 16] width 10 height 10
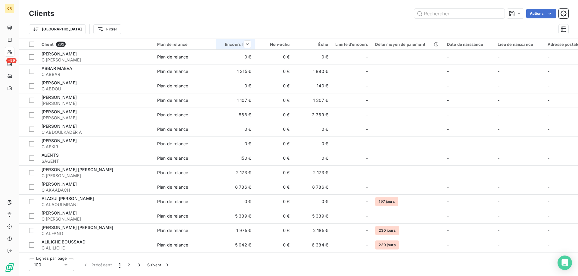
click at [254, 41] on th "Encours total" at bounding box center [235, 44] width 39 height 11
click at [226, 70] on span "Trier par ordre décroissant" at bounding box center [219, 70] width 54 height 6
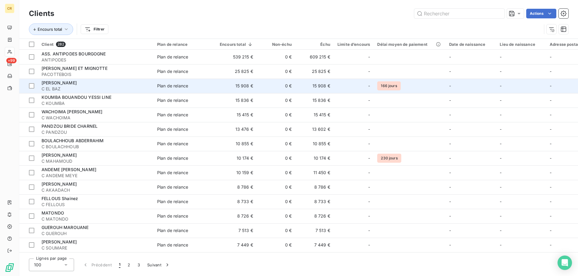
click at [139, 88] on span "C EL BAZ" at bounding box center [96, 89] width 108 height 6
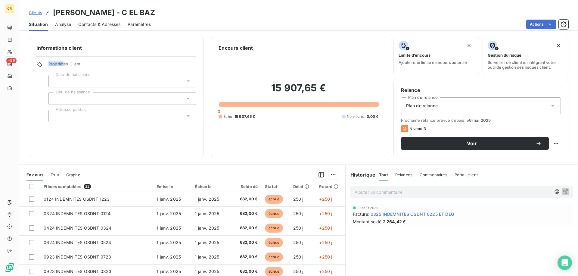
drag, startPoint x: 48, startPoint y: 63, endPoint x: 74, endPoint y: 63, distance: 26.5
click at [63, 63] on div "Propriétés Client Date de naissance Lieu de naissance Adresse postale" at bounding box center [116, 91] width 160 height 61
click at [79, 63] on span "Propriétés Client" at bounding box center [122, 65] width 148 height 8
click at [112, 79] on div at bounding box center [122, 81] width 148 height 13
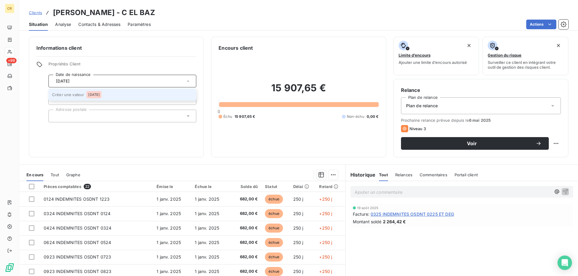
type input "28/05/1992"
click at [77, 92] on li "Créer une valeur 28/05/1992" at bounding box center [122, 95] width 148 height 12
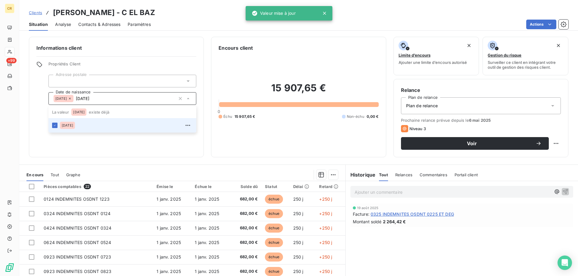
click at [121, 67] on span "Propriétés Client" at bounding box center [122, 65] width 148 height 8
type input "28/05/1992"
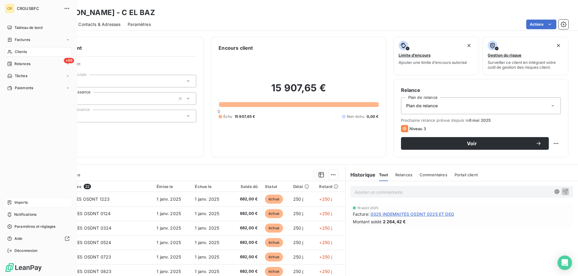
click at [22, 200] on span "Imports" at bounding box center [20, 202] width 13 height 5
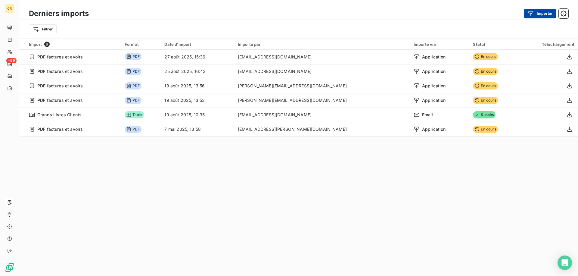
click at [541, 13] on button "Importer" at bounding box center [540, 14] width 32 height 10
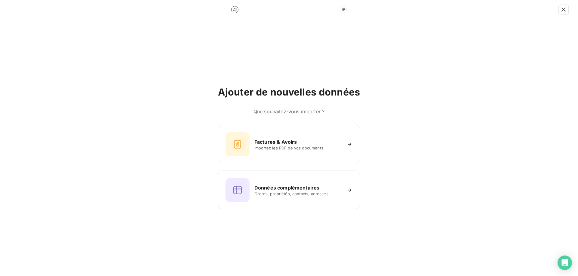
click at [572, 11] on div at bounding box center [289, 9] width 578 height 19
click at [562, 11] on icon "button" at bounding box center [564, 10] width 4 height 4
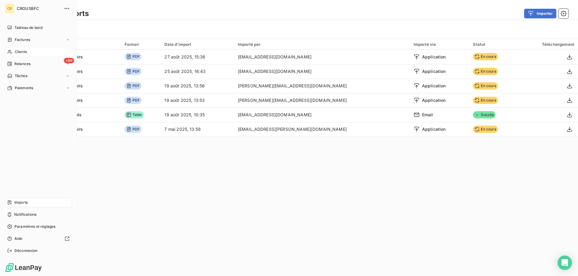
click at [25, 51] on span "Clients" at bounding box center [21, 51] width 12 height 5
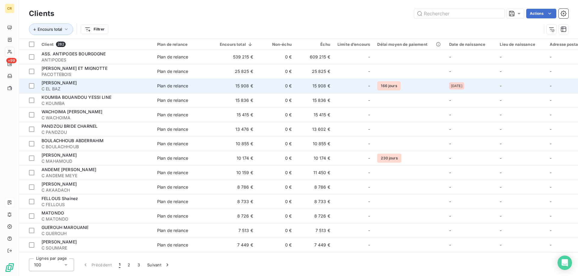
click at [101, 87] on span "C EL BAZ" at bounding box center [96, 89] width 108 height 6
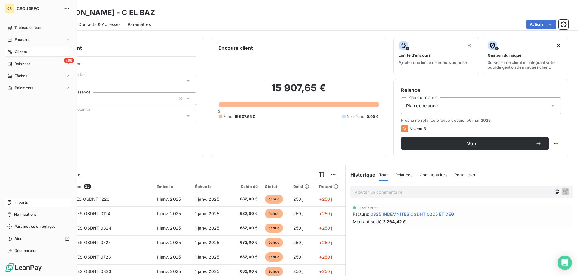
click at [14, 201] on span "Imports" at bounding box center [20, 202] width 13 height 5
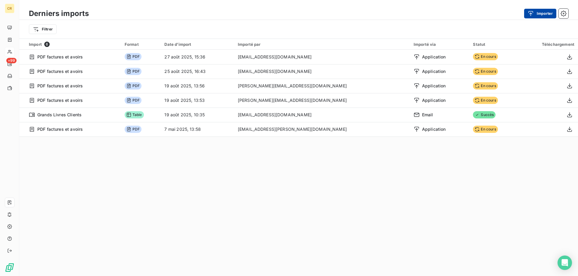
click at [542, 14] on button "Importer" at bounding box center [540, 14] width 32 height 10
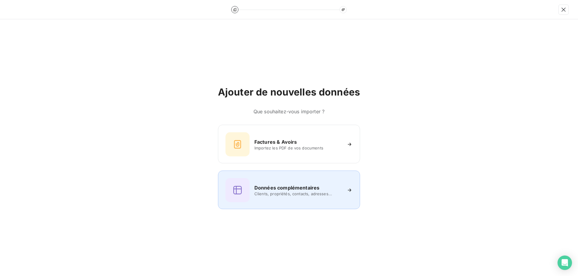
click at [279, 190] on h6 "Données complémentaires" at bounding box center [286, 187] width 65 height 7
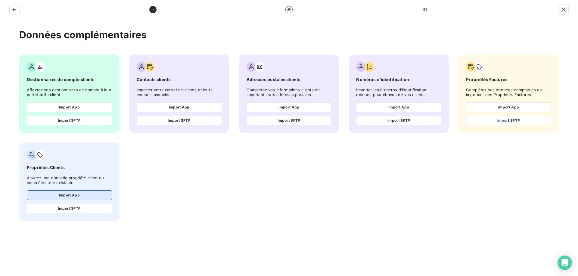
click at [79, 197] on button "Import App" at bounding box center [69, 195] width 85 height 10
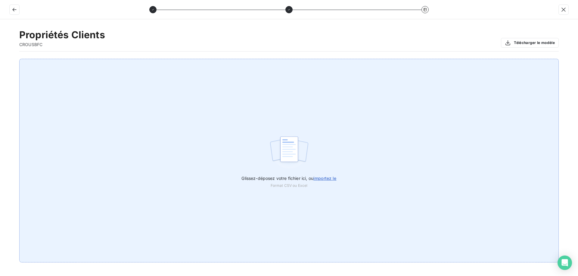
click at [186, 142] on div "Glissez-déposez votre fichier ici, ou importez le Format CSV ou Excel" at bounding box center [289, 161] width 540 height 204
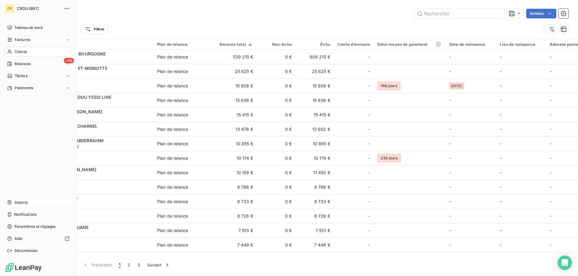
click at [23, 200] on span "Imports" at bounding box center [20, 202] width 13 height 5
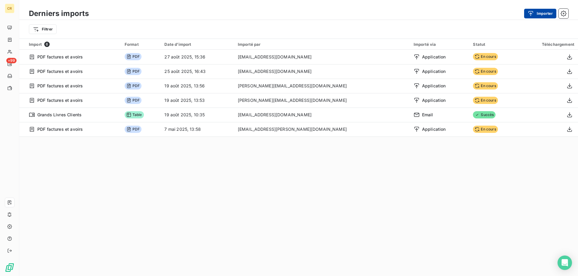
click at [542, 14] on button "Importer" at bounding box center [540, 14] width 32 height 10
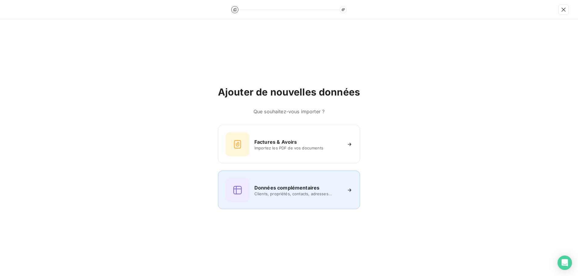
click at [282, 189] on h6 "Données complémentaires" at bounding box center [286, 187] width 65 height 7
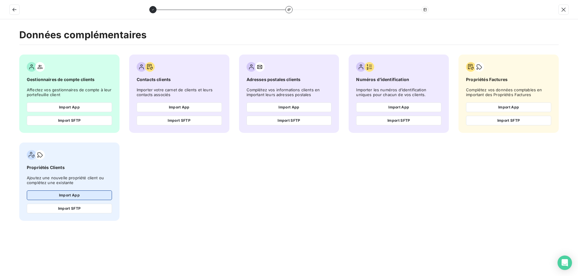
click at [67, 196] on button "Import App" at bounding box center [69, 195] width 85 height 10
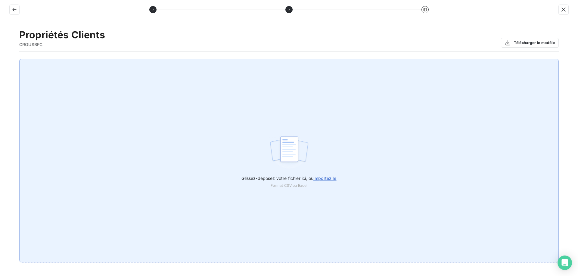
click at [274, 161] on img at bounding box center [289, 152] width 40 height 39
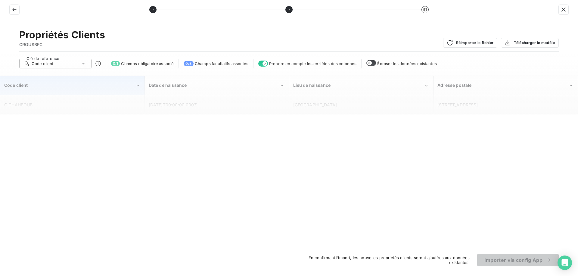
click at [68, 84] on div "Code client" at bounding box center [69, 85] width 131 height 6
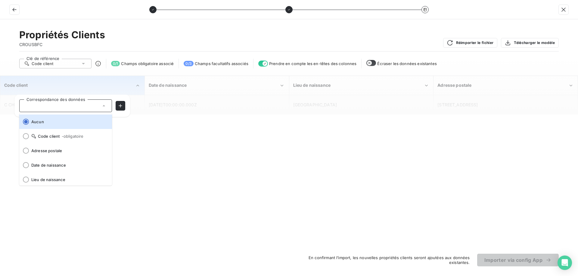
click at [68, 84] on div "Code client" at bounding box center [69, 85] width 131 height 6
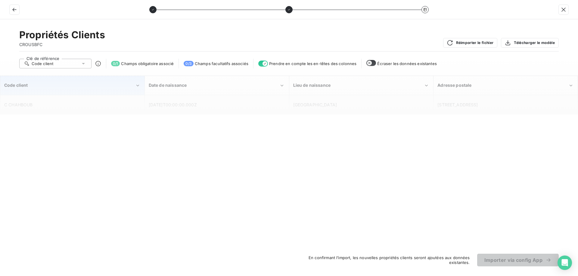
click at [79, 87] on div "Code client" at bounding box center [69, 85] width 131 height 6
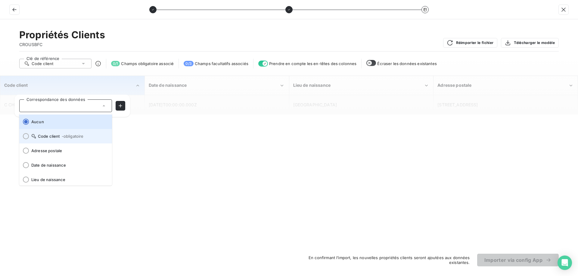
click at [75, 135] on span "- obligatoire" at bounding box center [73, 136] width 22 height 5
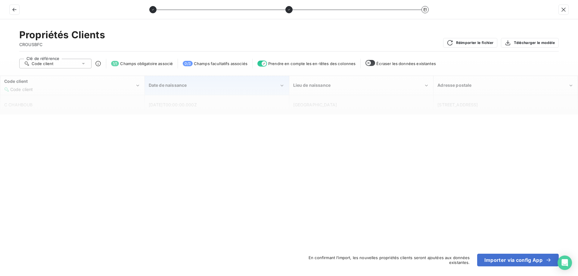
click at [174, 90] on div "Date de naissance" at bounding box center [217, 85] width 144 height 18
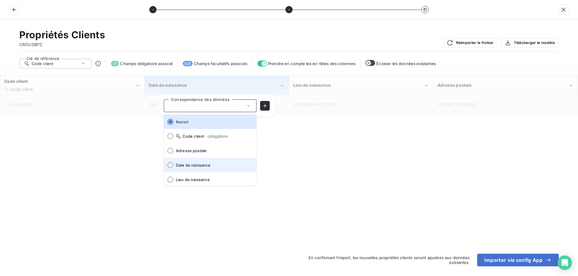
click at [194, 166] on span "Date de naissance" at bounding box center [214, 165] width 76 height 5
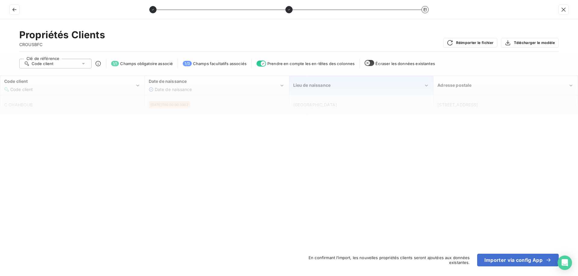
click at [333, 85] on div "Lieu de naissance" at bounding box center [358, 85] width 131 height 6
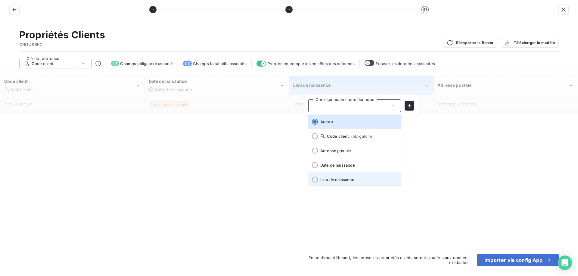
click at [332, 179] on span "Lieu de naissance" at bounding box center [358, 179] width 76 height 5
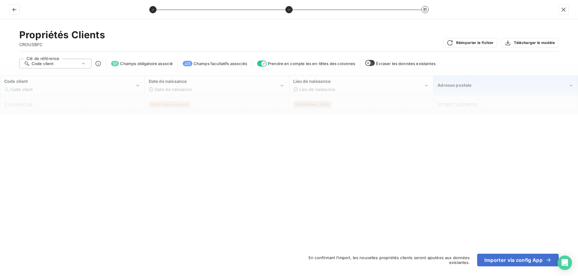
click at [457, 84] on span "Adresse postale" at bounding box center [455, 85] width 34 height 5
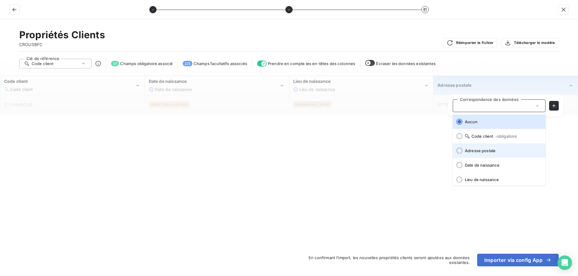
click at [467, 155] on li "Adresse postale" at bounding box center [499, 150] width 93 height 14
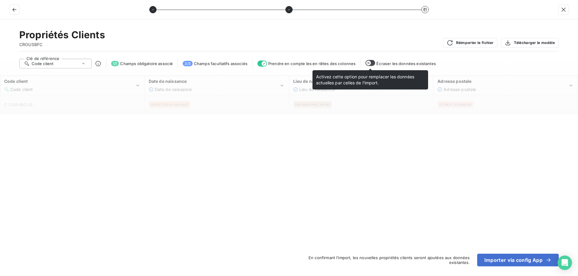
click at [372, 64] on button "button" at bounding box center [371, 63] width 10 height 6
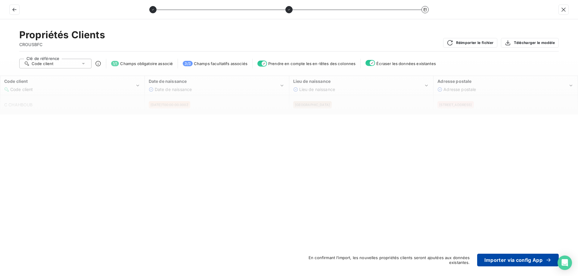
click at [503, 263] on button "Importer via config App" at bounding box center [518, 260] width 82 height 13
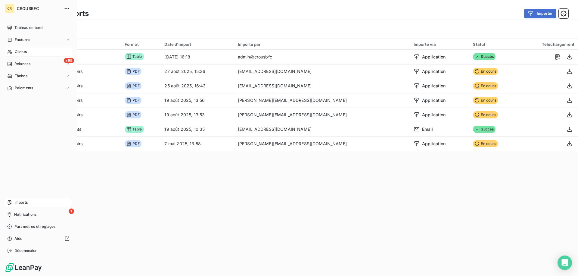
click at [21, 50] on span "Clients" at bounding box center [21, 51] width 12 height 5
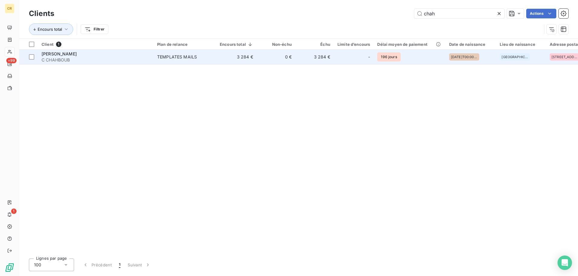
type input "chah"
click at [171, 63] on td "TEMPLATES MAILS" at bounding box center [185, 57] width 63 height 14
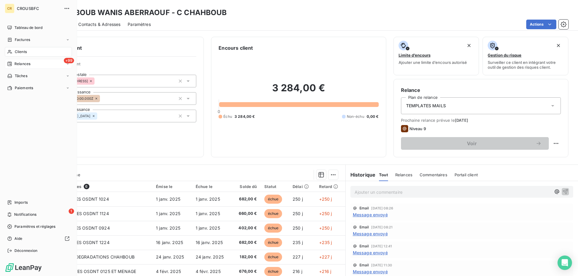
click at [33, 63] on div "+99 Relances" at bounding box center [38, 64] width 67 height 10
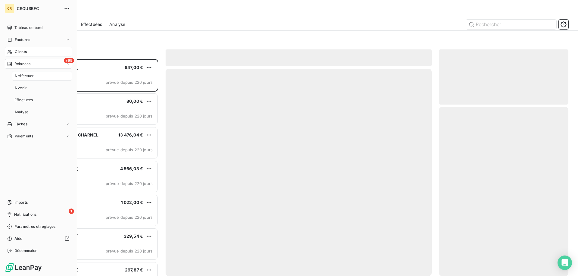
scroll to position [217, 129]
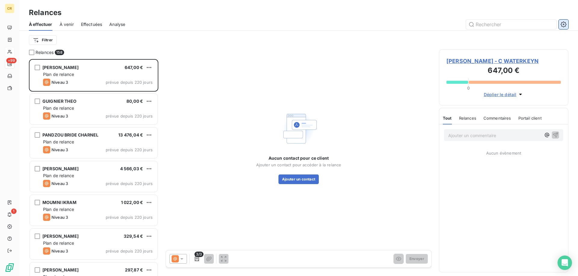
click at [565, 21] on icon "button" at bounding box center [564, 24] width 6 height 6
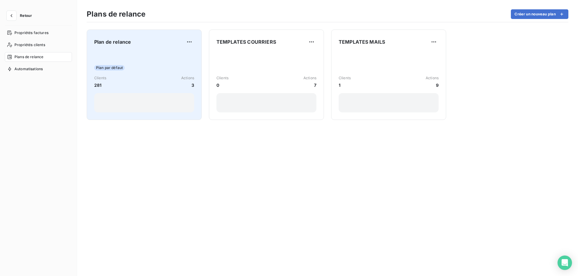
click at [162, 76] on div "Clients 281 Actions 3" at bounding box center [144, 81] width 100 height 13
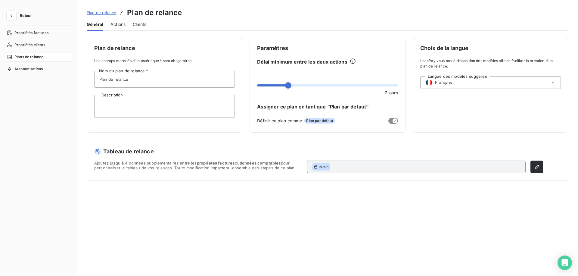
click at [114, 23] on span "Actions" at bounding box center [118, 24] width 15 height 6
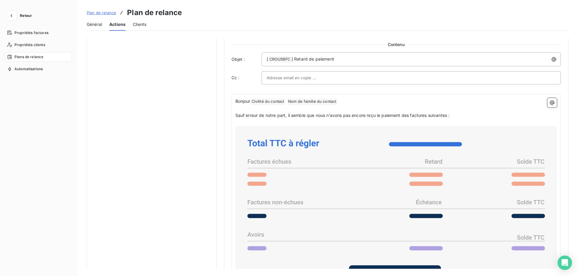
scroll to position [346, 0]
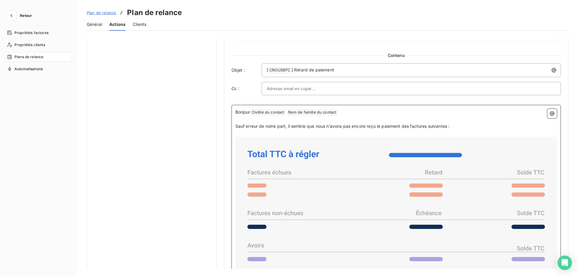
click at [458, 127] on p "Sauf erreur de notre part, il semble que nous n’avons pas encore reçu le paieme…" at bounding box center [396, 126] width 322 height 7
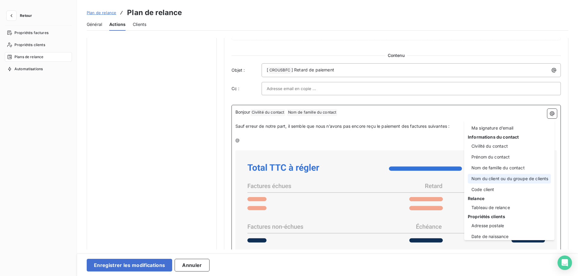
scroll to position [34, 0]
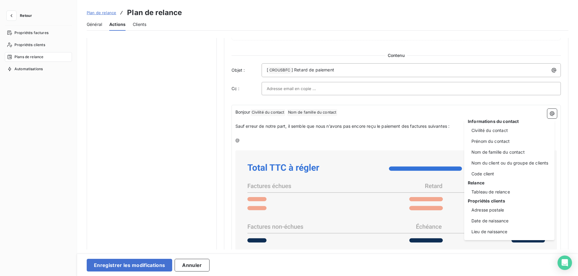
click at [313, 134] on html "Retour Propriétés factures Propriétés clients Plans de relance Automatisations …" at bounding box center [289, 138] width 578 height 276
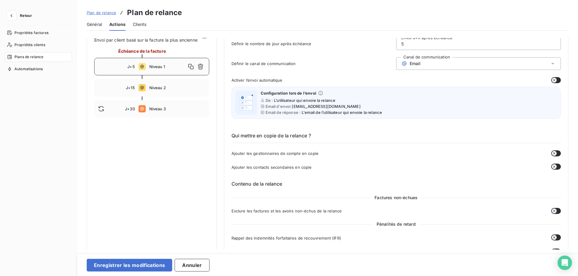
scroll to position [39, 0]
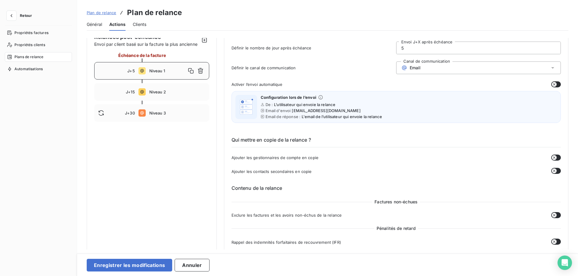
click at [98, 11] on span "Plan de relance" at bounding box center [102, 12] width 30 height 5
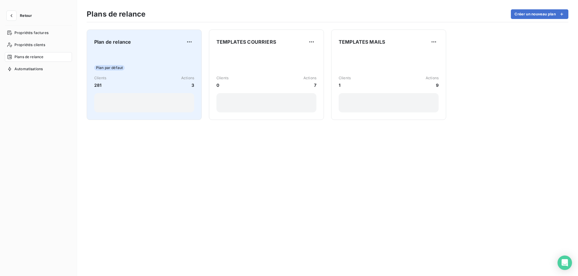
click at [142, 81] on div "Clients 281 Actions 3" at bounding box center [144, 81] width 100 height 13
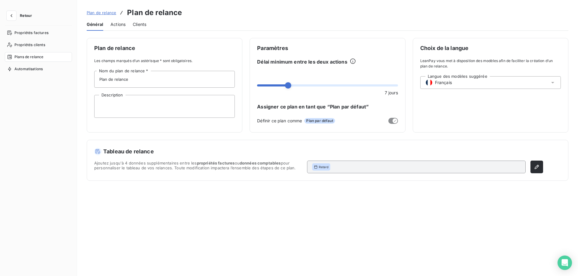
click at [115, 23] on span "Actions" at bounding box center [118, 24] width 15 height 6
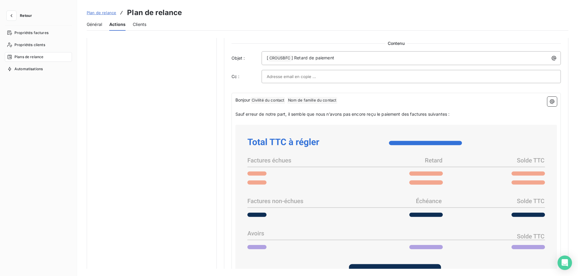
scroll to position [355, 0]
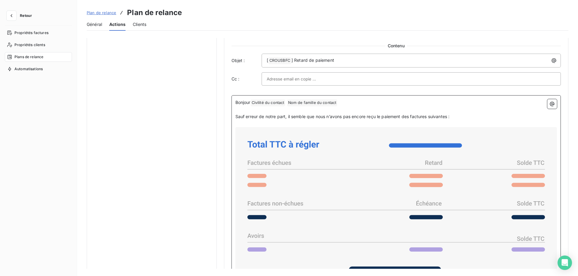
click at [464, 117] on p "Sauf erreur de notre part, il semble que nous n’avons pas encore reçu le paieme…" at bounding box center [396, 116] width 322 height 7
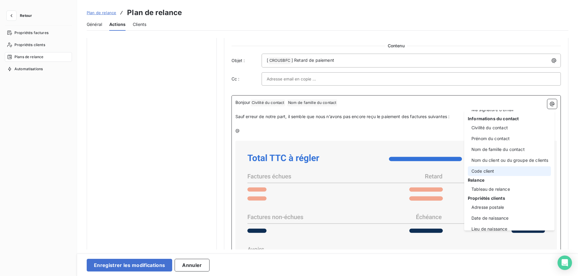
scroll to position [34, 0]
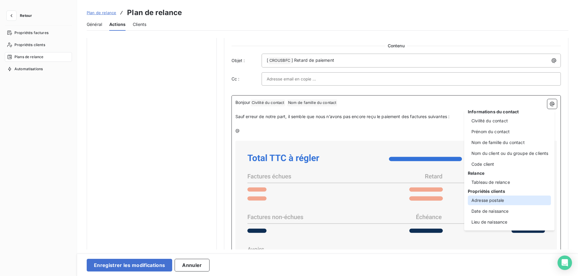
click at [491, 201] on div "Adresse postale" at bounding box center [509, 200] width 83 height 10
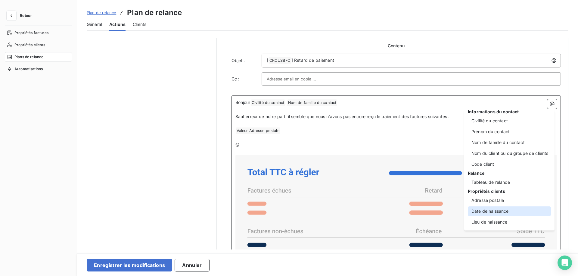
click at [493, 210] on div "Date de naissance" at bounding box center [509, 211] width 83 height 10
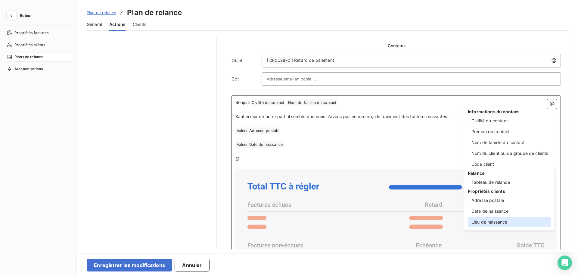
click at [509, 219] on div "Lieu de naissance" at bounding box center [509, 222] width 83 height 10
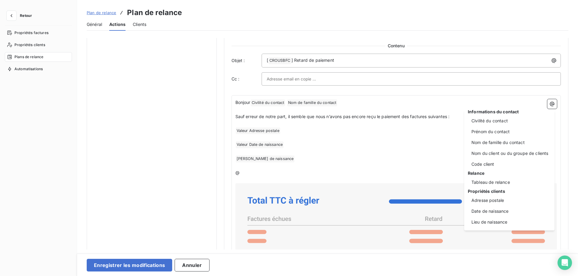
click at [410, 179] on html "Retour Propriétés factures Propriétés clients Plans de relance Automatisations …" at bounding box center [289, 138] width 578 height 276
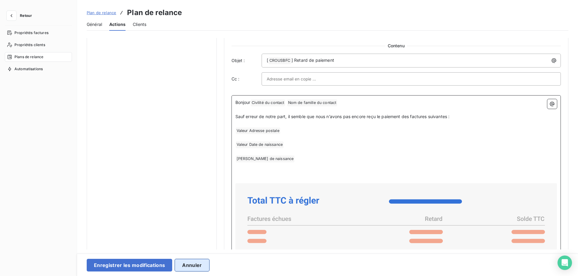
click at [195, 264] on button "Annuler" at bounding box center [192, 265] width 35 height 13
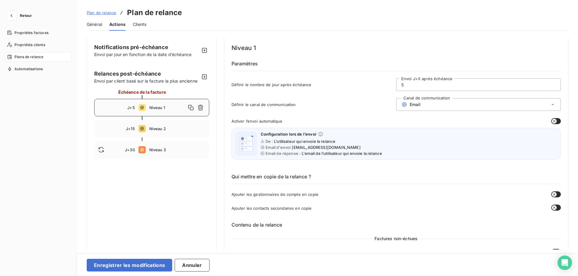
scroll to position [0, 0]
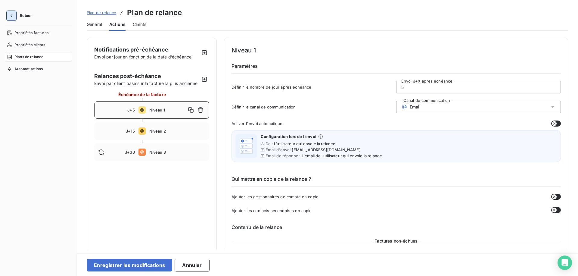
click at [10, 18] on icon "button" at bounding box center [11, 16] width 6 height 6
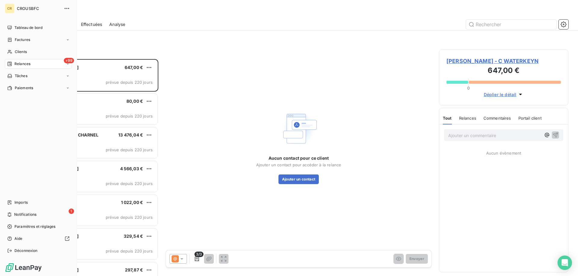
scroll to position [217, 129]
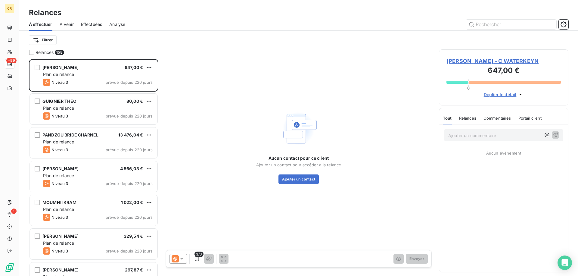
click at [95, 20] on div "Effectuées" at bounding box center [91, 24] width 21 height 13
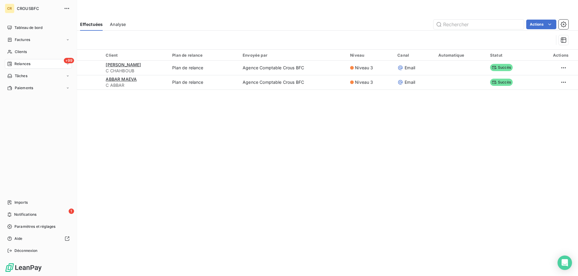
click at [39, 66] on div "+99 Relances" at bounding box center [38, 64] width 67 height 10
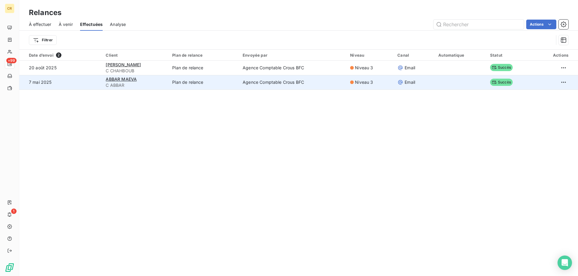
click at [239, 86] on td "Plan de relance" at bounding box center [204, 82] width 70 height 14
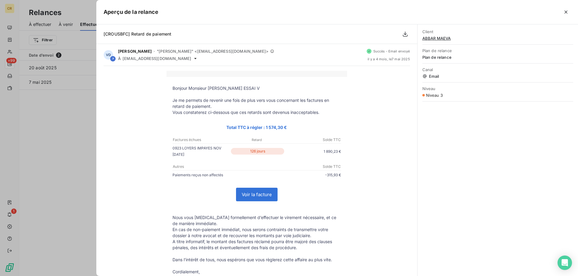
click at [59, 126] on div at bounding box center [289, 138] width 578 height 276
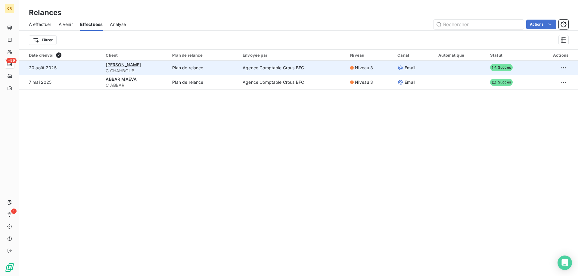
click at [165, 69] on span "C CHAHBOUB" at bounding box center [135, 71] width 59 height 6
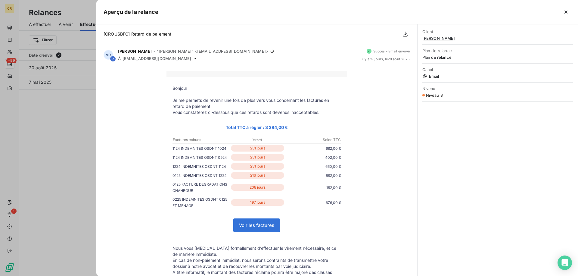
click at [42, 121] on div at bounding box center [289, 138] width 578 height 276
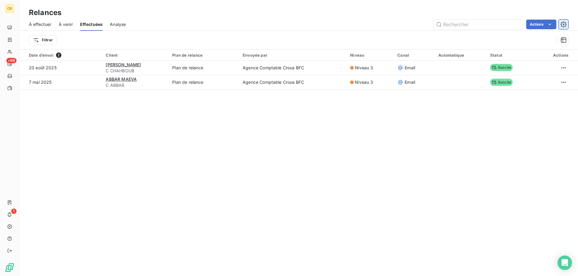
click at [566, 20] on button "button" at bounding box center [564, 25] width 10 height 10
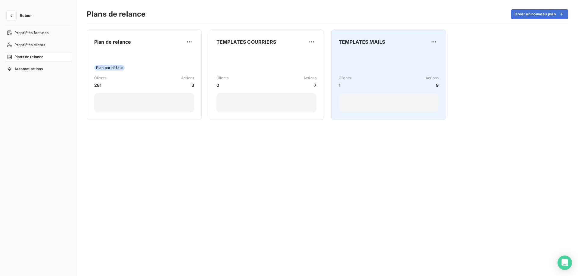
click at [364, 61] on div "Clients 1 Actions 9" at bounding box center [389, 81] width 100 height 61
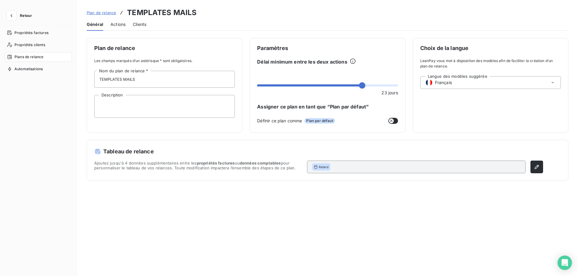
click at [117, 23] on span "Actions" at bounding box center [118, 24] width 15 height 6
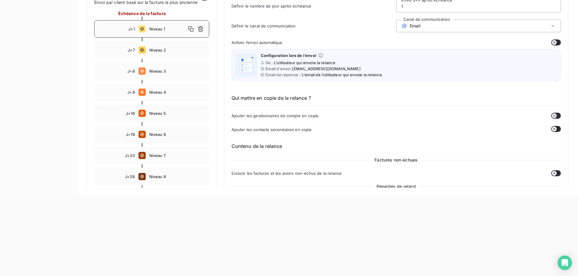
scroll to position [60, 0]
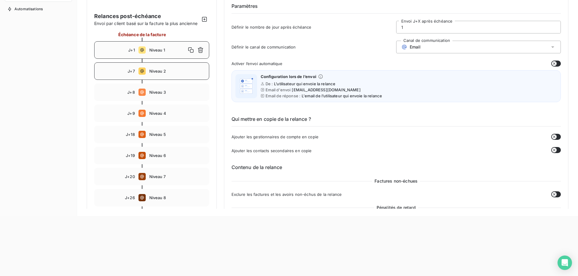
click at [167, 73] on div "J+7 Niveau 2" at bounding box center [151, 70] width 115 height 17
click at [160, 115] on span "Niveau 4" at bounding box center [177, 113] width 56 height 5
type input "9"
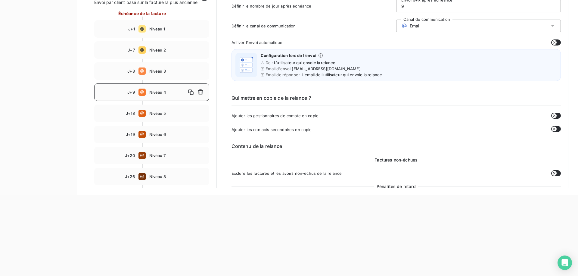
scroll to position [0, 0]
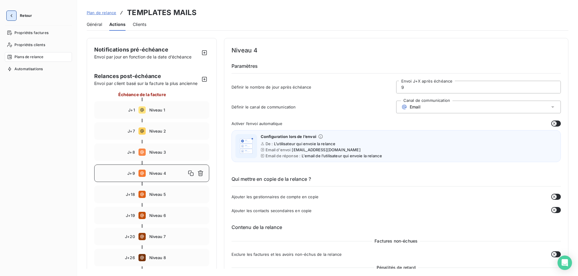
click at [8, 14] on icon "button" at bounding box center [11, 16] width 6 height 6
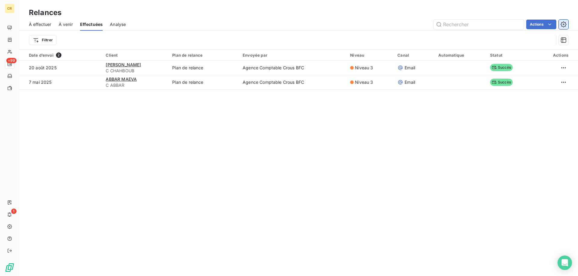
click at [564, 23] on icon "button" at bounding box center [564, 24] width 6 height 6
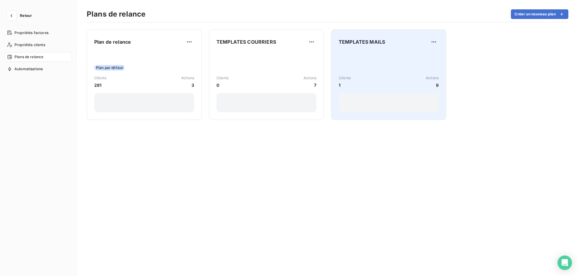
click at [353, 71] on div "Clients 1 Actions 9" at bounding box center [389, 81] width 100 height 61
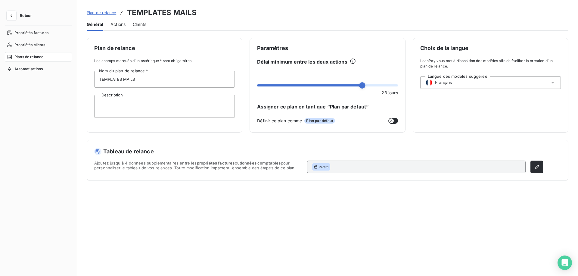
click at [120, 23] on span "Actions" at bounding box center [118, 24] width 15 height 6
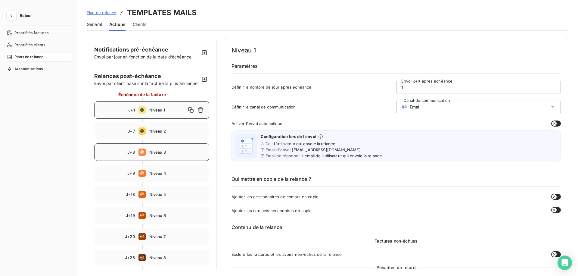
click at [182, 148] on div "J+8 Niveau 3" at bounding box center [151, 151] width 115 height 17
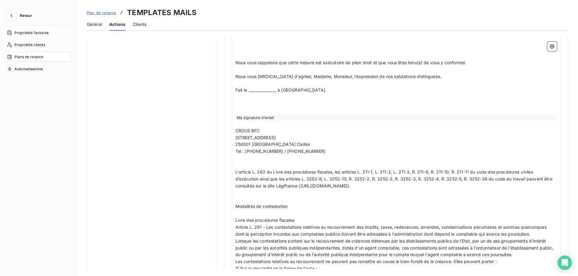
scroll to position [656, 0]
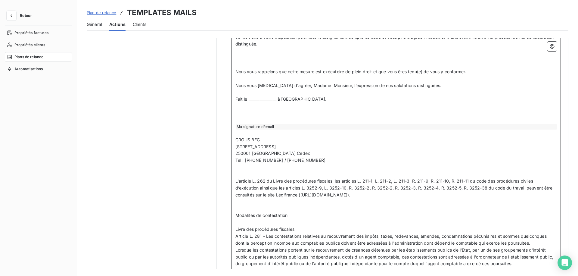
click at [264, 129] on div "Ma signature d’email" at bounding box center [397, 126] width 322 height 5
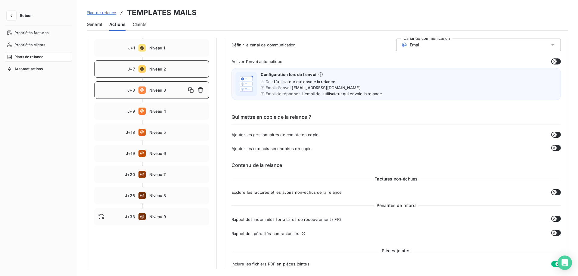
click at [173, 69] on span "Niveau 2" at bounding box center [177, 69] width 56 height 5
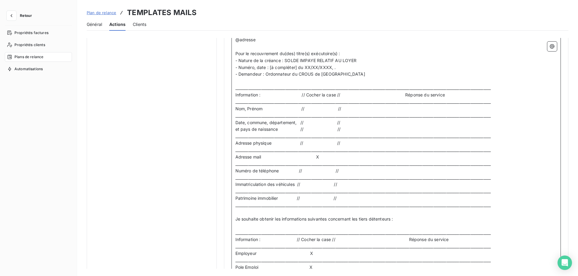
click at [263, 146] on p "Adresse physique // //" at bounding box center [396, 143] width 322 height 7
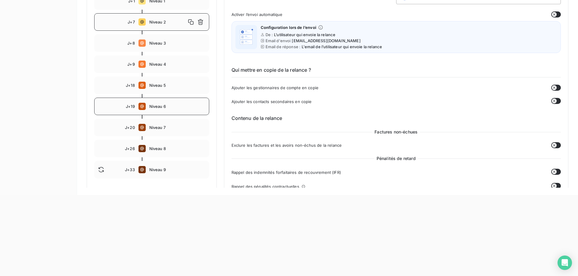
scroll to position [0, 0]
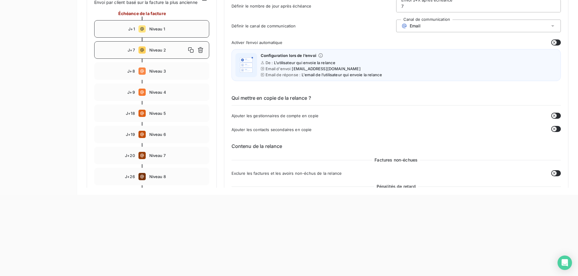
click at [150, 34] on div "J+1 Niveau 1" at bounding box center [151, 28] width 115 height 17
type input "1"
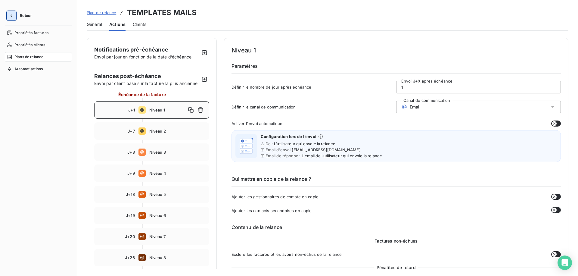
click at [11, 15] on icon "button" at bounding box center [11, 16] width 6 height 6
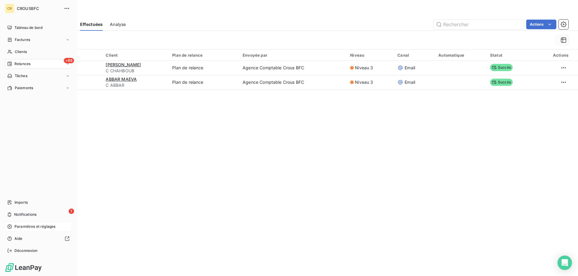
click at [39, 226] on span "Paramètres et réglages" at bounding box center [34, 226] width 41 height 5
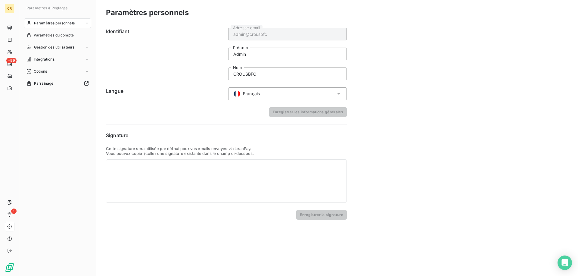
click at [150, 173] on div at bounding box center [226, 180] width 241 height 43
click at [144, 179] on div at bounding box center [226, 180] width 241 height 43
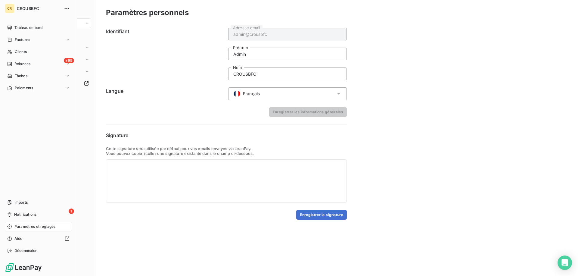
click at [17, 224] on span "Paramètres et réglages" at bounding box center [34, 226] width 41 height 5
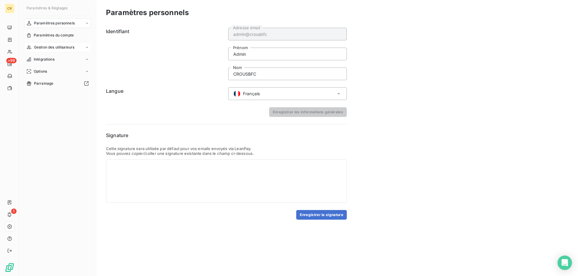
click at [49, 46] on span "Gestion des utilisateurs" at bounding box center [54, 47] width 41 height 5
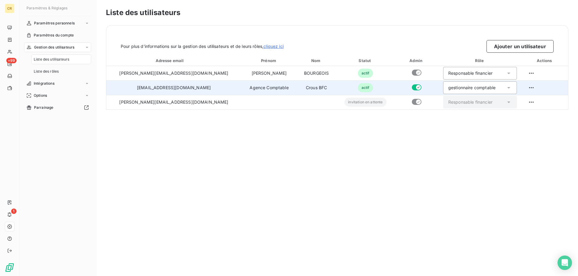
click at [153, 88] on td "recouvrement@crous-bfc.fr" at bounding box center [173, 87] width 135 height 14
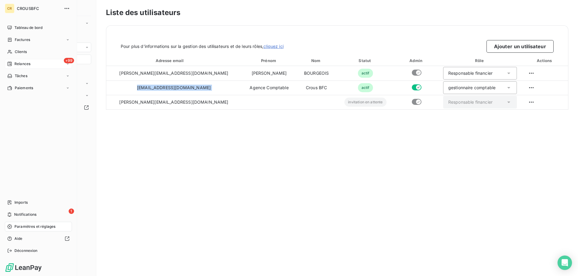
click at [30, 64] on span "Relances" at bounding box center [22, 63] width 16 height 5
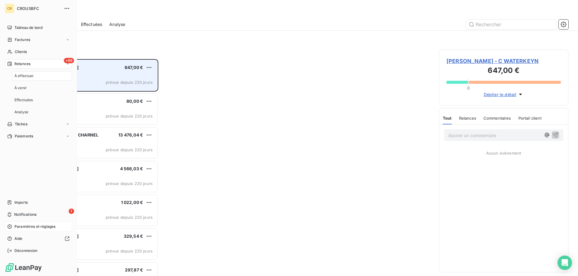
scroll to position [217, 129]
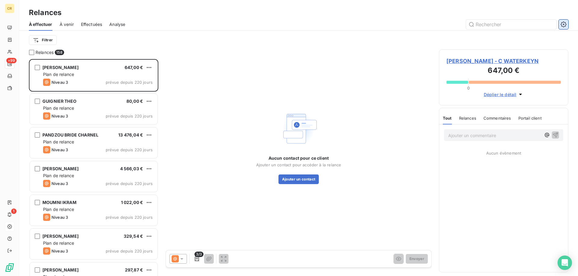
click at [562, 20] on button "button" at bounding box center [564, 25] width 10 height 10
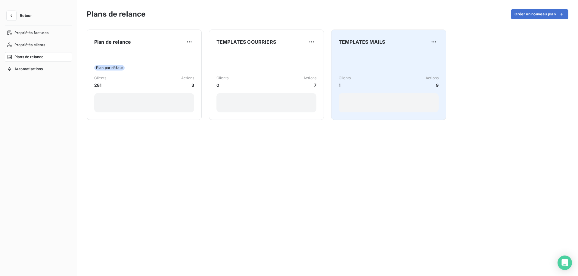
click at [397, 71] on div "Clients 1 Actions 9" at bounding box center [389, 81] width 100 height 61
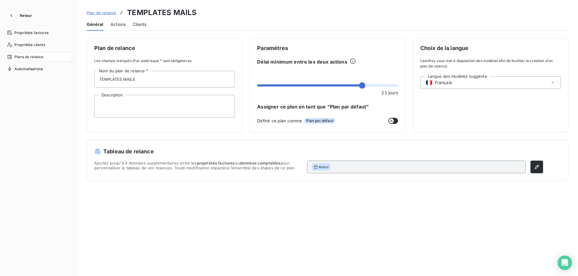
click at [118, 28] on div "Actions" at bounding box center [118, 24] width 15 height 13
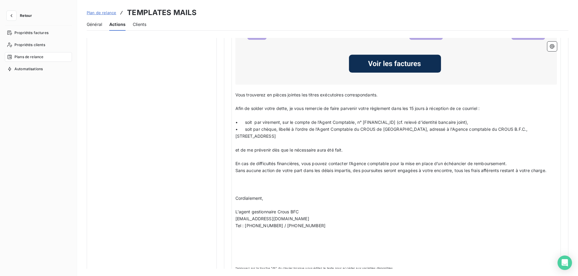
scroll to position [597, 0]
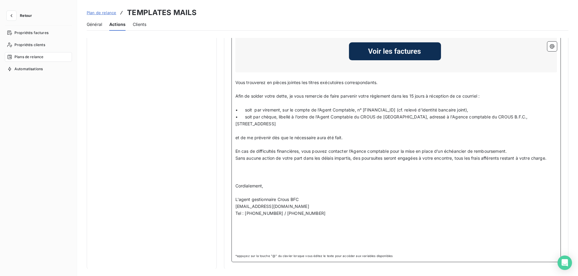
click at [321, 203] on p "recouvrement@crous-bfc.fr" at bounding box center [396, 206] width 322 height 7
click at [319, 179] on p "﻿" at bounding box center [396, 179] width 322 height 7
click at [105, 13] on span "Plan de relance" at bounding box center [102, 12] width 30 height 5
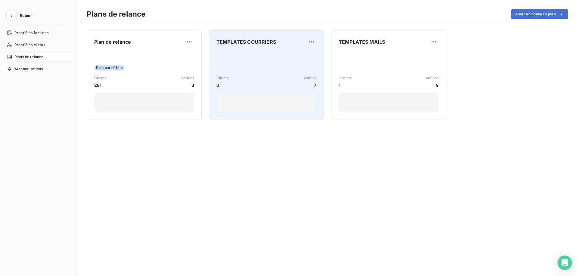
click at [252, 67] on div "Clients 0 Actions 7" at bounding box center [267, 81] width 100 height 61
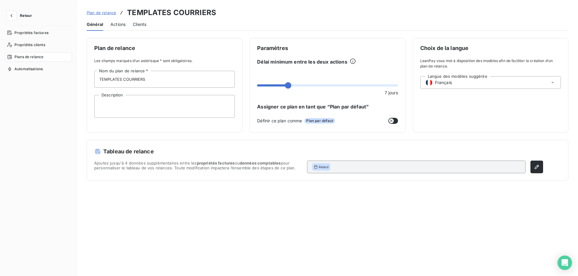
click at [117, 26] on span "Actions" at bounding box center [118, 24] width 15 height 6
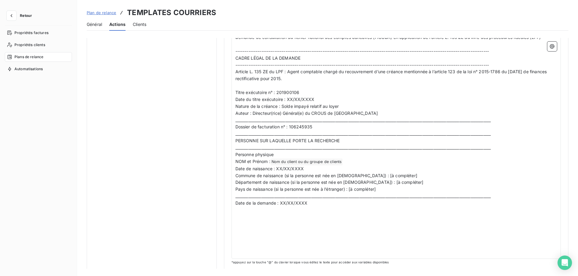
scroll to position [358, 0]
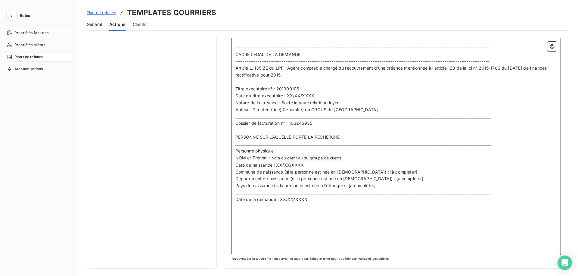
click at [307, 212] on p "﻿" at bounding box center [396, 213] width 322 height 7
click at [312, 155] on span "Nom du client ou du groupe de clients ﻿" at bounding box center [307, 158] width 72 height 7
click at [264, 216] on p "﻿" at bounding box center [396, 213] width 322 height 7
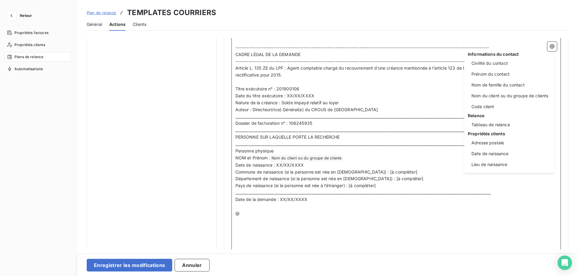
scroll to position [0, 0]
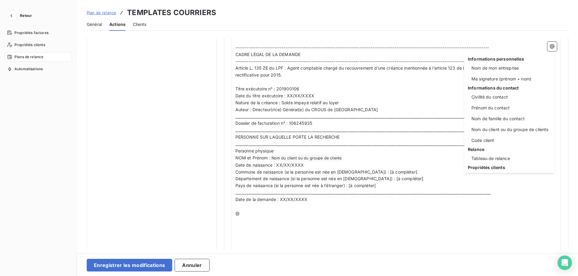
click at [404, 124] on html "Retour Propriétés factures Propriétés clients Plans de relance Automatisations …" at bounding box center [289, 138] width 578 height 276
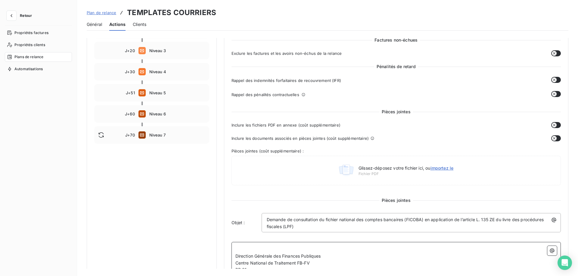
scroll to position [61, 0]
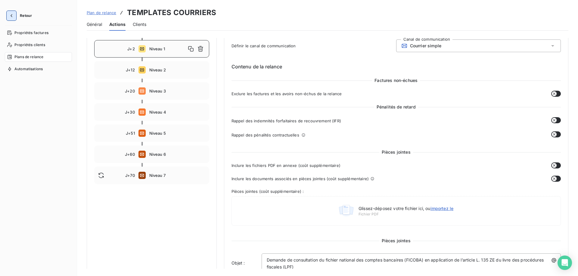
click at [11, 14] on icon "button" at bounding box center [11, 16] width 6 height 6
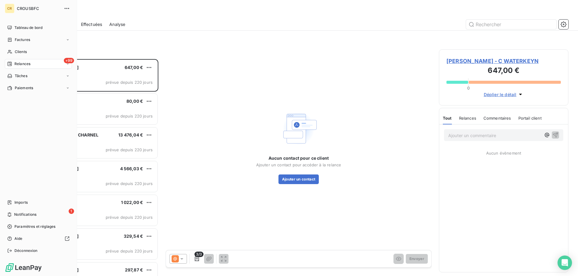
scroll to position [217, 129]
click at [22, 53] on span "Clients" at bounding box center [21, 51] width 12 height 5
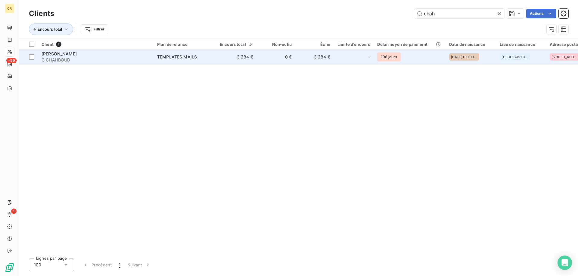
click at [213, 61] on td "TEMPLATES MAILS" at bounding box center [185, 57] width 63 height 14
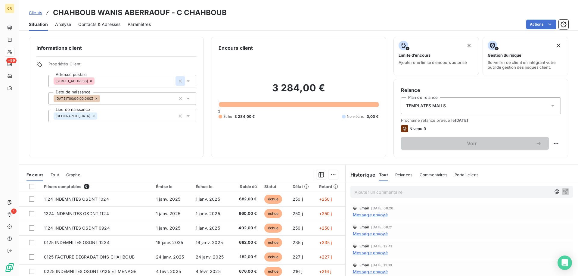
click at [182, 82] on icon "button" at bounding box center [180, 81] width 6 height 6
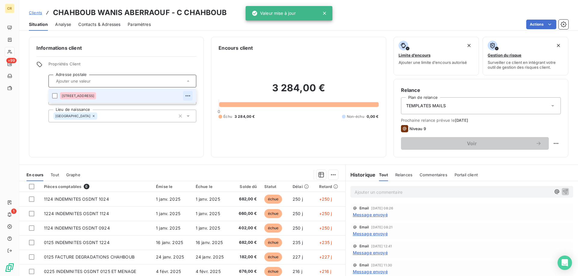
click at [187, 96] on icon "button" at bounding box center [188, 96] width 6 height 6
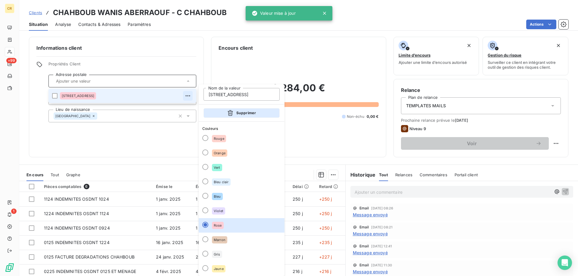
click at [227, 114] on icon "button" at bounding box center [230, 113] width 6 height 6
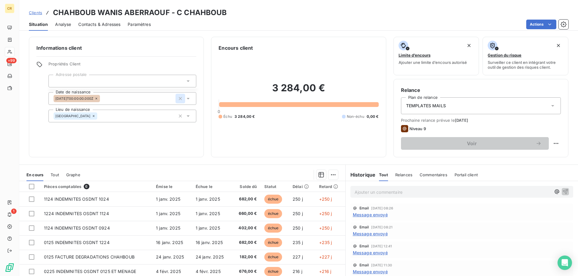
click at [180, 98] on icon "button" at bounding box center [180, 98] width 6 height 6
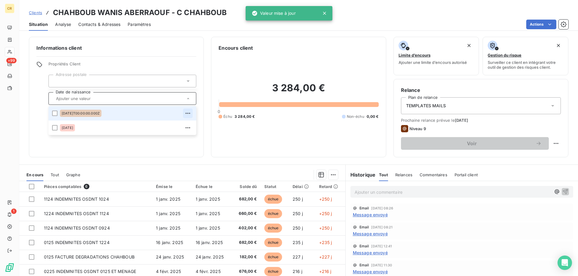
click at [188, 115] on icon "button" at bounding box center [188, 113] width 6 height 6
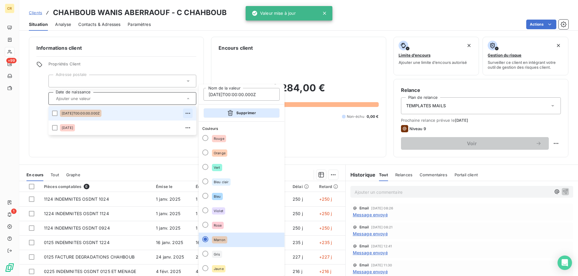
click at [230, 112] on button "Supprimer" at bounding box center [242, 113] width 76 height 10
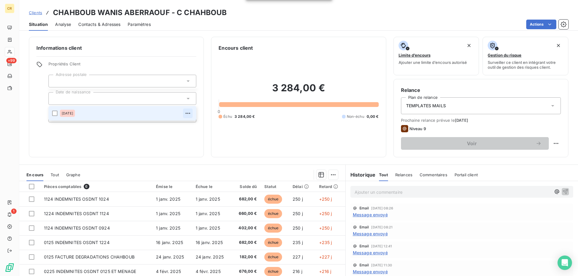
click at [189, 114] on icon "button" at bounding box center [188, 113] width 6 height 6
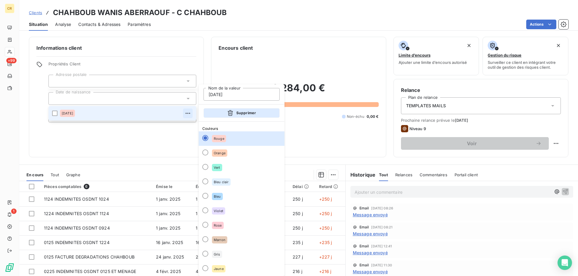
click at [237, 115] on button "Supprimer" at bounding box center [242, 113] width 76 height 10
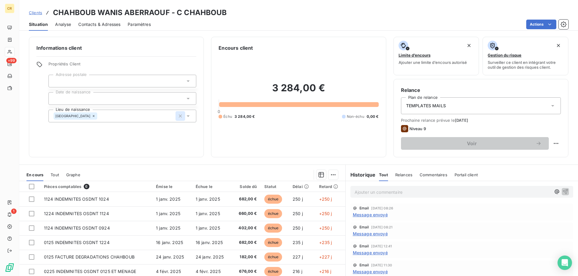
click at [180, 118] on icon "button" at bounding box center [180, 116] width 6 height 6
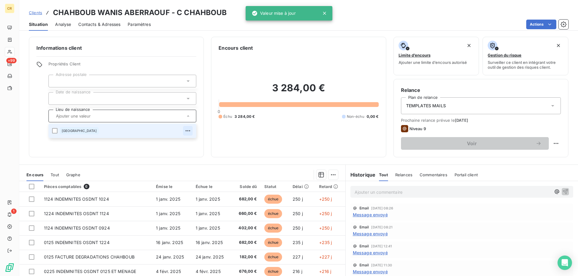
click at [190, 131] on icon "button" at bounding box center [188, 130] width 5 height 1
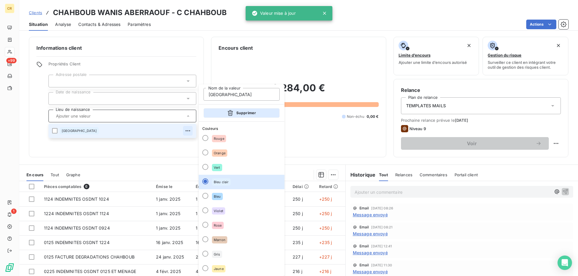
click at [239, 117] on button "Supprimer" at bounding box center [242, 113] width 76 height 10
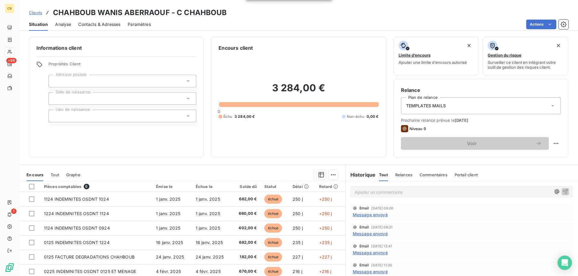
click at [143, 40] on div "Informations client Propriétés Client Adresse postale Date de naissance Lieu de…" at bounding box center [116, 97] width 175 height 120
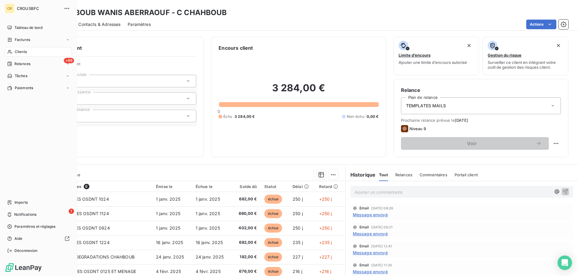
click at [14, 54] on div "Clients" at bounding box center [38, 52] width 67 height 10
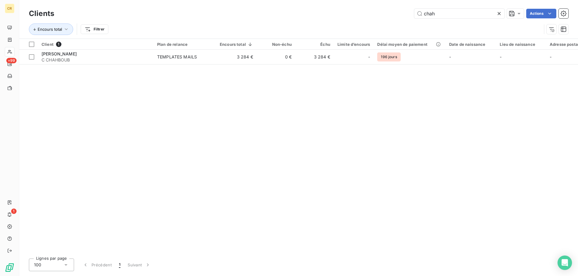
click at [452, 18] on div "Clients chah Actions" at bounding box center [299, 13] width 540 height 13
click at [452, 17] on input "chah" at bounding box center [459, 14] width 90 height 10
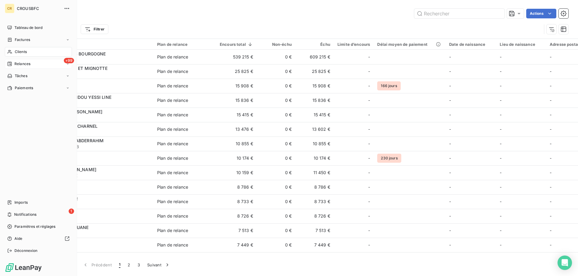
click at [32, 64] on div "+99 Relances" at bounding box center [38, 64] width 67 height 10
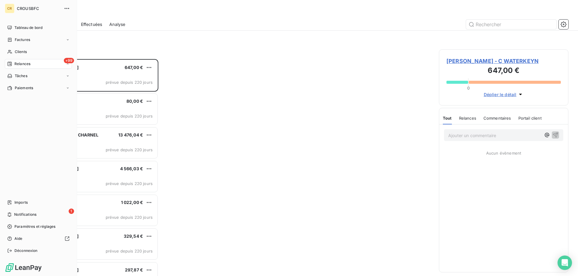
scroll to position [217, 129]
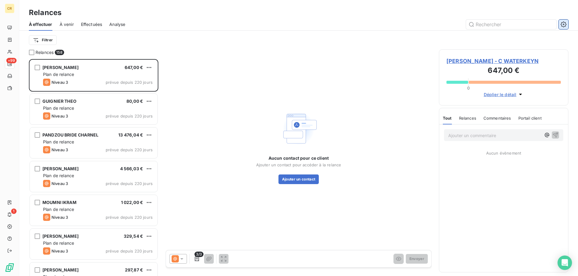
click at [563, 26] on icon "button" at bounding box center [564, 24] width 6 height 6
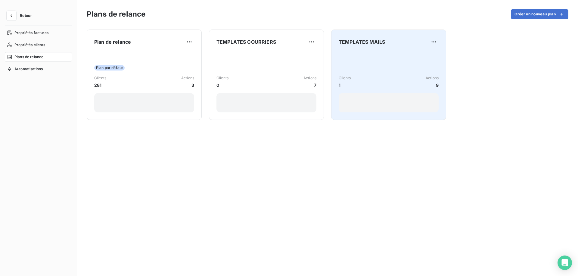
click at [368, 58] on div "Clients 1 Actions 9" at bounding box center [389, 81] width 100 height 61
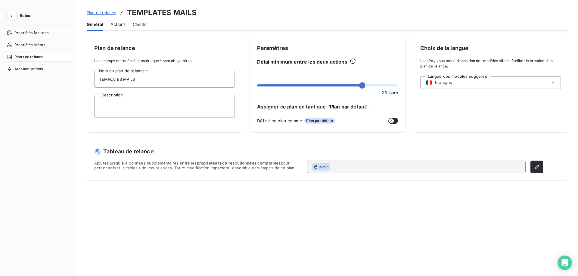
click at [117, 20] on div "Actions" at bounding box center [118, 24] width 15 height 13
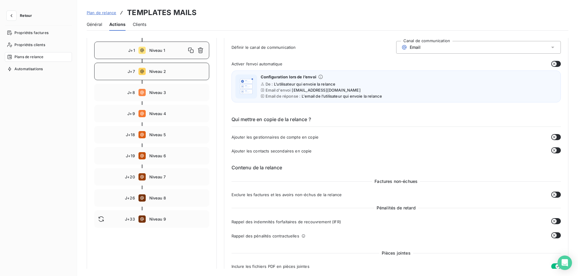
scroll to position [60, 0]
click at [187, 89] on span "Niveau 3" at bounding box center [177, 91] width 56 height 5
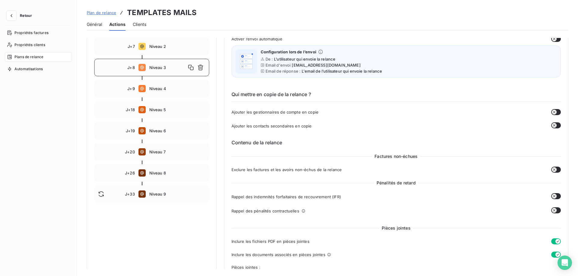
scroll to position [53, 0]
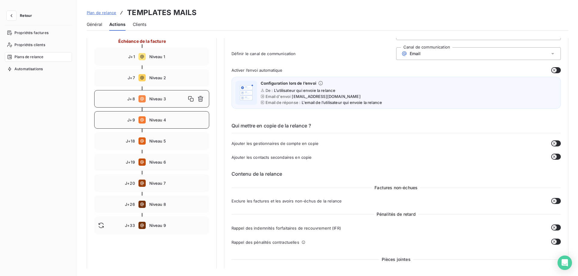
click at [176, 122] on span "Niveau 4" at bounding box center [177, 119] width 56 height 5
type input "9"
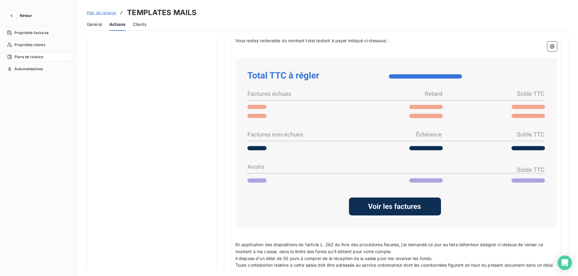
scroll to position [467, 0]
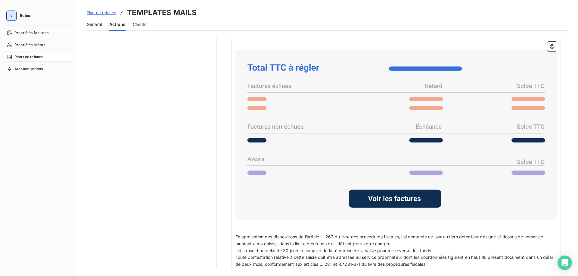
click at [11, 14] on icon "button" at bounding box center [11, 16] width 6 height 6
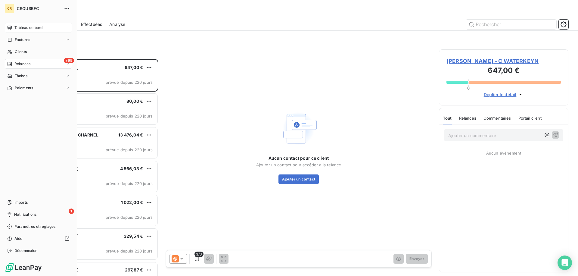
scroll to position [217, 129]
click at [29, 32] on div "Tableau de bord" at bounding box center [38, 28] width 67 height 10
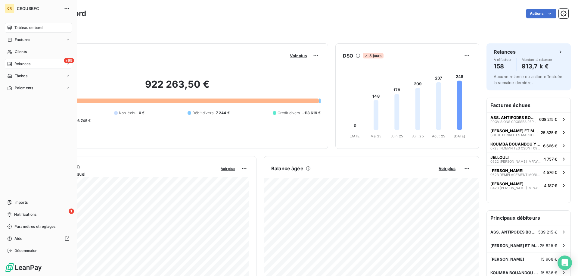
click at [16, 60] on div "+99 Relances" at bounding box center [38, 64] width 67 height 10
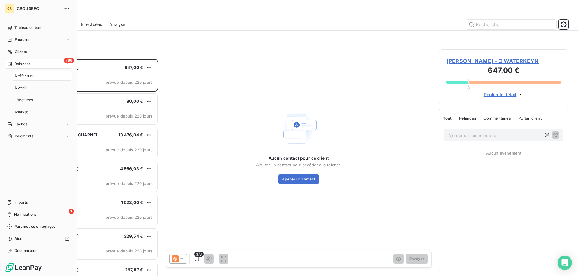
scroll to position [217, 129]
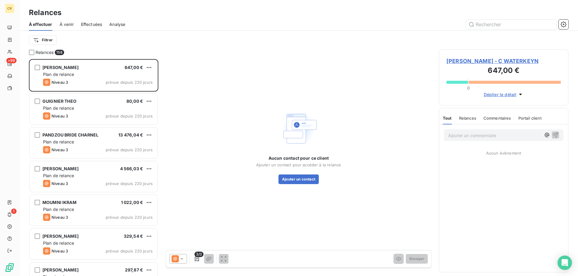
click at [99, 23] on span "Effectuées" at bounding box center [91, 24] width 21 height 6
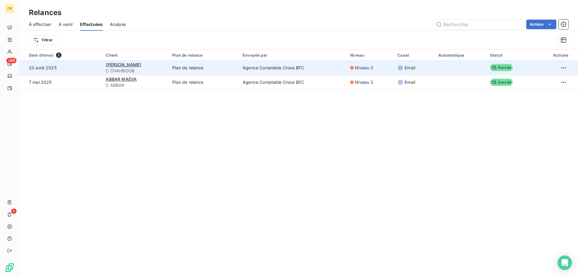
click at [165, 69] on span "C CHAHBOUB" at bounding box center [135, 71] width 59 height 6
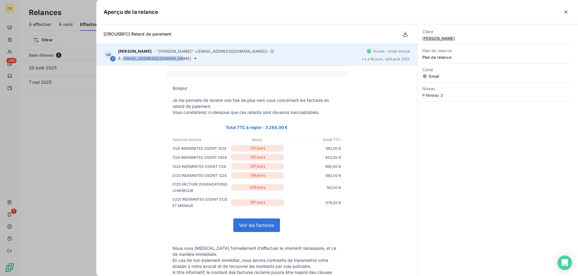
drag, startPoint x: 124, startPoint y: 60, endPoint x: 171, endPoint y: 61, distance: 47.0
click at [171, 61] on div "VD Vincent D - "Vincent D" <rappels@leanpay.io> À recouvrement@crous-bfc.fr Suc…" at bounding box center [256, 55] width 321 height 22
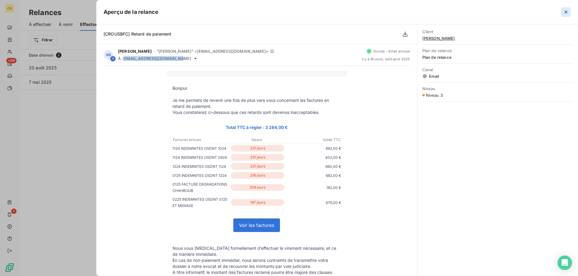
click at [566, 15] on button "button" at bounding box center [566, 12] width 10 height 10
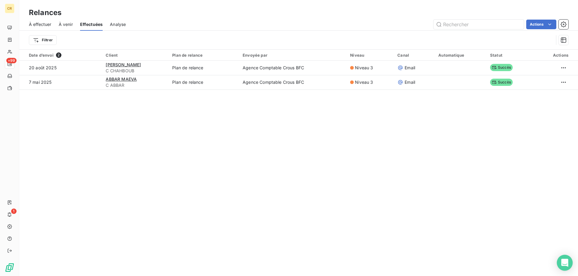
click at [566, 265] on icon "Open Intercom Messenger" at bounding box center [564, 263] width 7 height 8
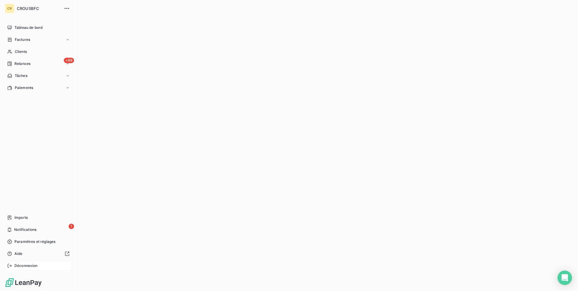
click at [27, 265] on span "Déconnexion" at bounding box center [25, 265] width 23 height 5
